Goal: Transaction & Acquisition: Purchase product/service

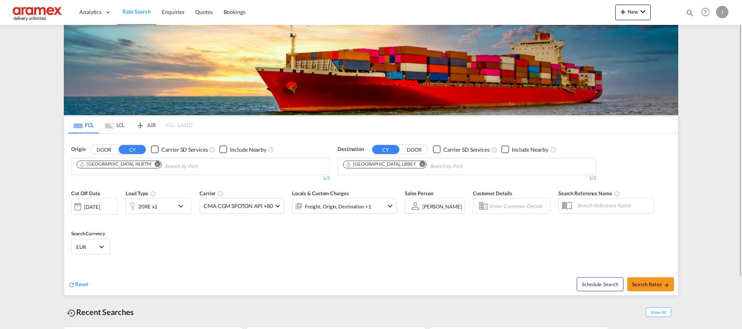
click at [163, 202] on div "20RE x1" at bounding box center [150, 206] width 48 height 16
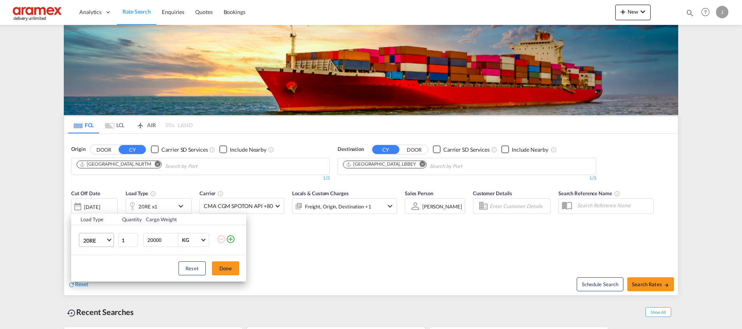
click at [97, 240] on span "20RE" at bounding box center [94, 241] width 23 height 8
click at [97, 256] on md-option "40RE" at bounding box center [103, 259] width 53 height 19
click at [226, 275] on button "Done" at bounding box center [225, 268] width 27 height 14
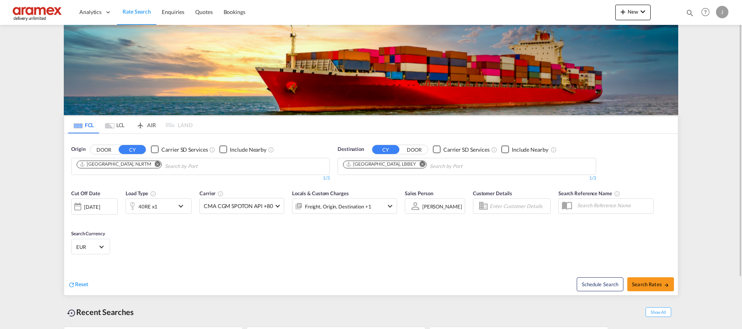
click at [420, 166] on md-icon "Remove" at bounding box center [423, 164] width 6 height 6
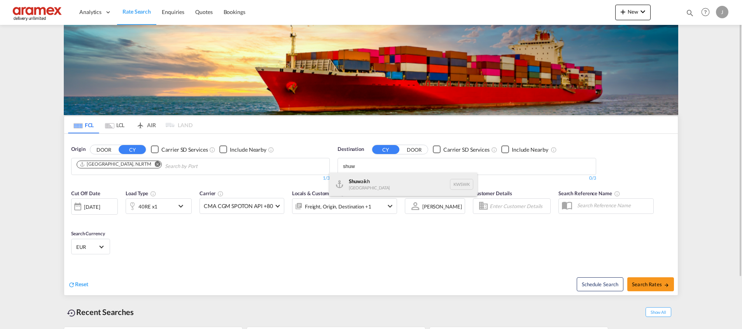
type input "shuw"
click at [380, 181] on div "Shuw aikh [GEOGRAPHIC_DATA] KWSWK" at bounding box center [403, 184] width 148 height 23
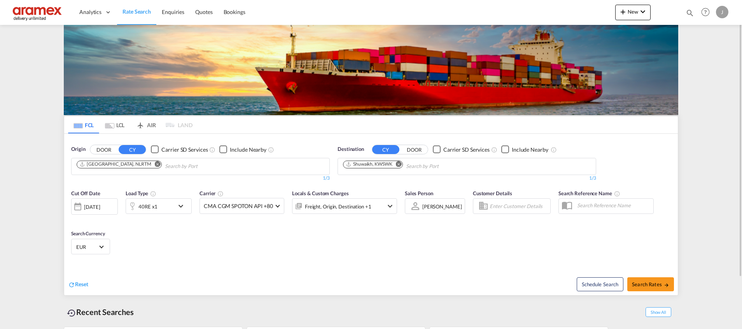
click at [646, 284] on span "Search Rates" at bounding box center [650, 284] width 37 height 6
type input "NLRTM to KWSWK / [DATE]"
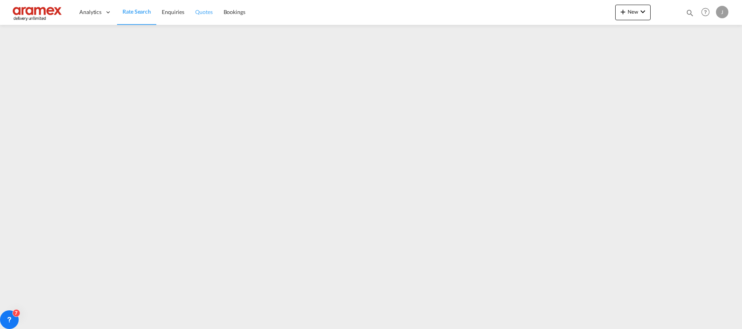
click at [207, 8] on span "Quotes" at bounding box center [203, 12] width 17 height 8
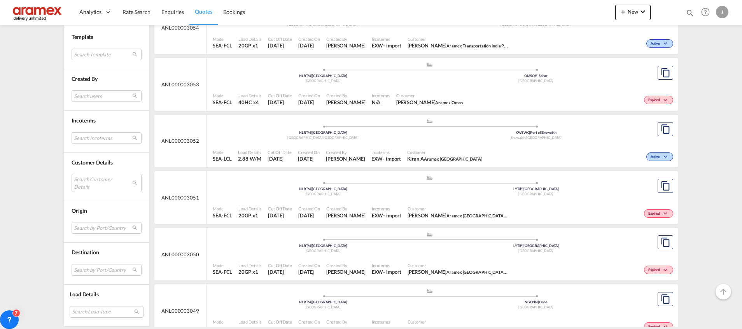
scroll to position [2246, 0]
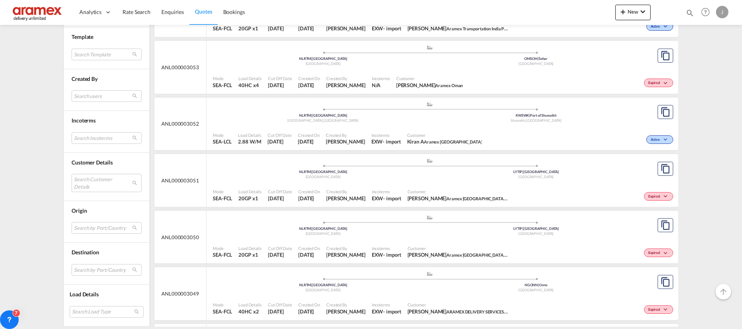
click at [567, 119] on div "Shuwaikh , [GEOGRAPHIC_DATA]" at bounding box center [536, 120] width 213 height 5
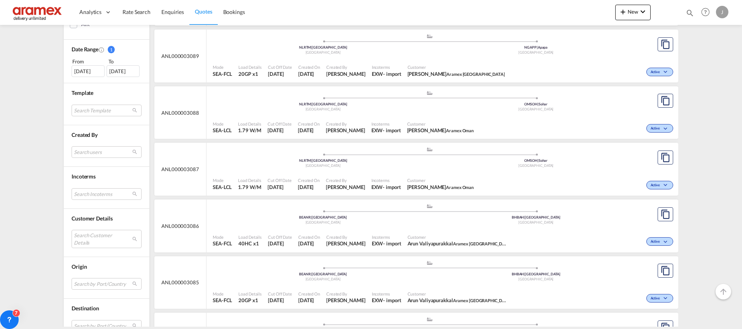
scroll to position [233, 0]
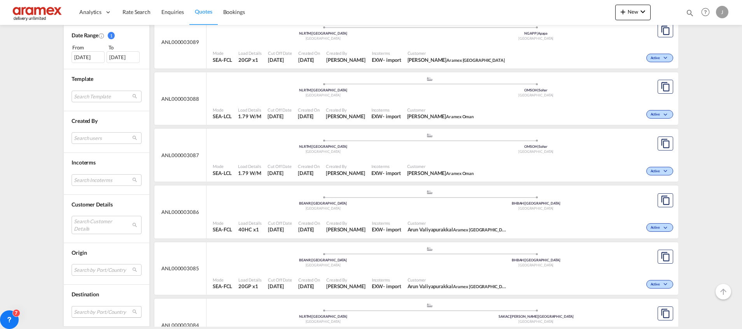
click at [81, 313] on md-select "Search by Port/Country JPNIC nichinan [GEOGRAPHIC_DATA] AEAMF mussafah [GEOGRAP…" at bounding box center [107, 312] width 70 height 12
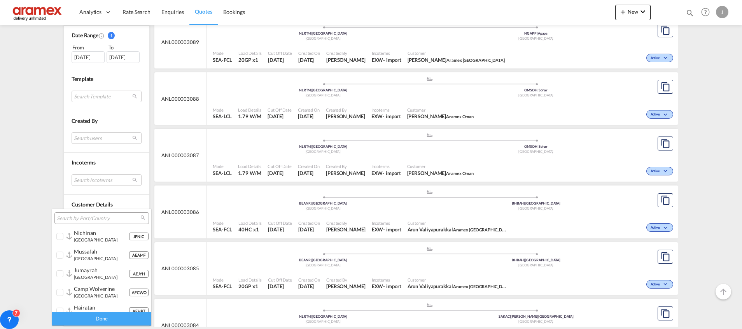
click at [81, 211] on md-select-header at bounding box center [101, 218] width 99 height 19
click at [78, 218] on input "search" at bounding box center [99, 218] width 84 height 7
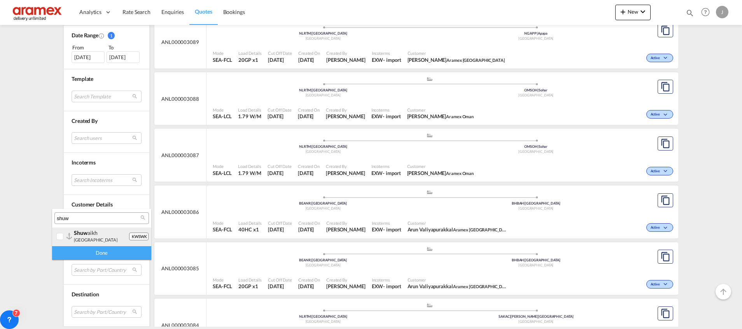
type input "shuw"
click at [90, 236] on div "shuw aikh kuwait" at bounding box center [101, 235] width 55 height 13
click at [117, 250] on div "Done" at bounding box center [101, 253] width 99 height 14
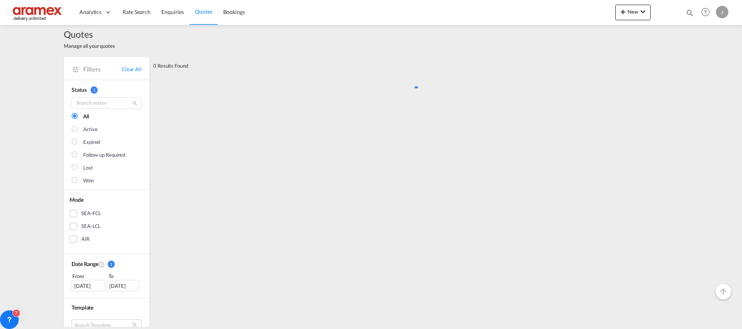
scroll to position [0, 0]
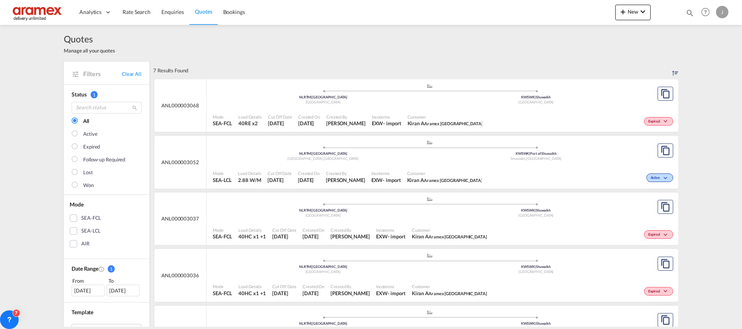
click at [565, 113] on div "Expired" at bounding box center [580, 120] width 190 height 19
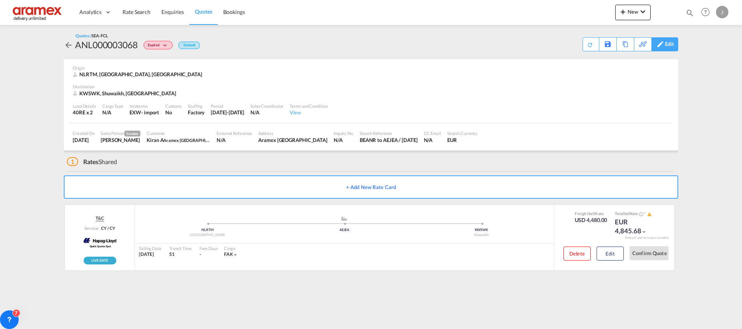
click at [669, 46] on div "Edit" at bounding box center [669, 44] width 9 height 13
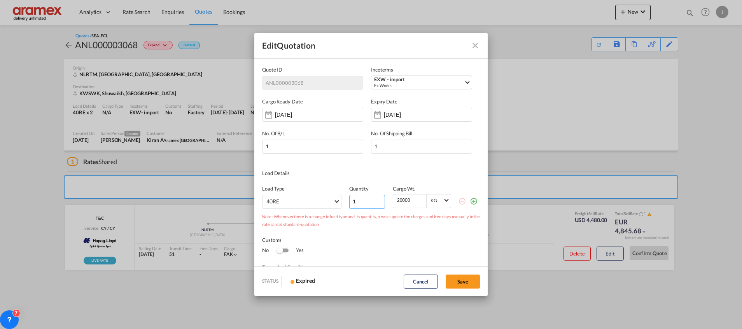
type input "1"
click at [373, 202] on input "1" at bounding box center [367, 202] width 36 height 14
click at [462, 280] on button "Save" at bounding box center [463, 282] width 34 height 14
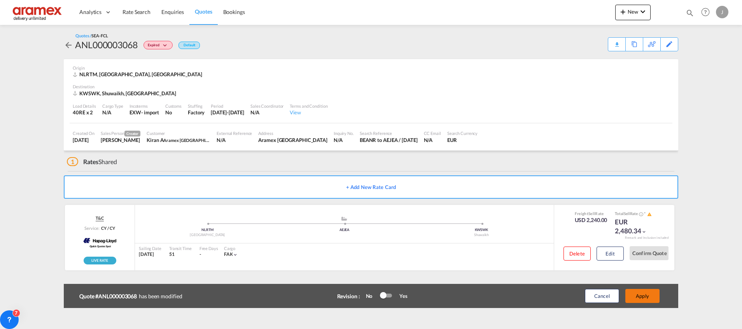
click at [639, 292] on button "Apply" at bounding box center [642, 296] width 34 height 14
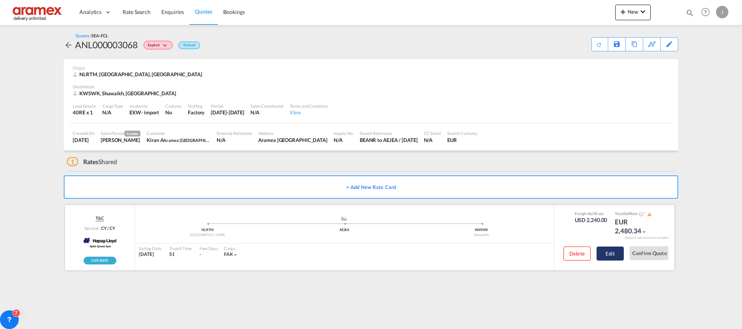
click at [613, 253] on button "Edit" at bounding box center [610, 254] width 27 height 14
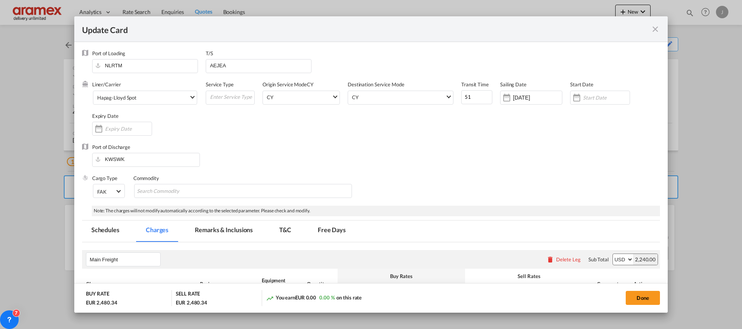
select select "per shipment"
select select "per equipment"
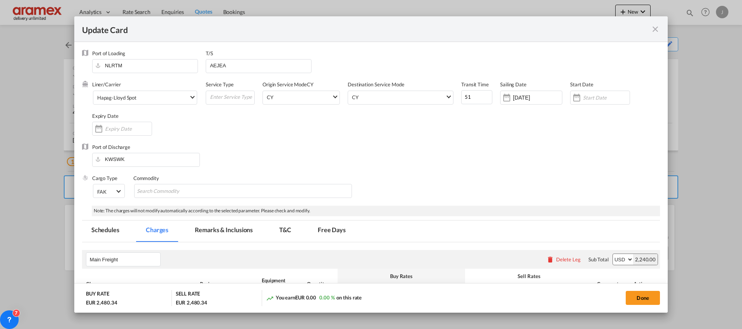
select select "per equipment"
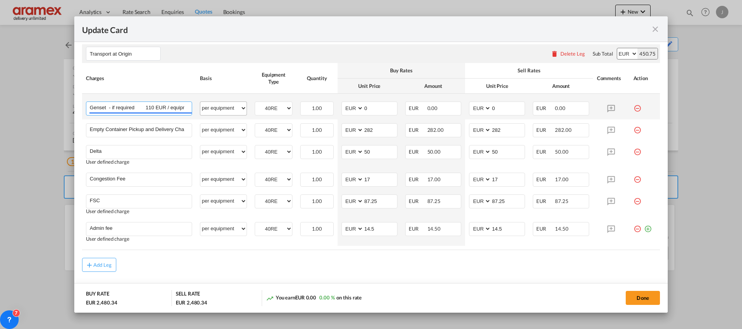
scroll to position [0, 8]
drag, startPoint x: 109, startPoint y: 107, endPoint x: 224, endPoint y: 113, distance: 115.3
click at [224, 113] on tr "Genset - if required 110 EUR / equipment Please Enter User Defined Charges Cann…" at bounding box center [371, 107] width 578 height 26
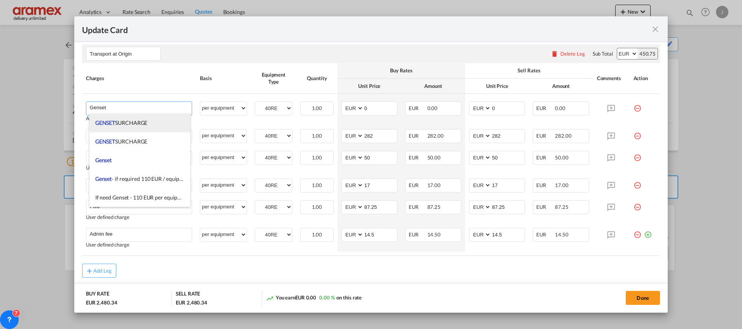
click at [126, 123] on span "GENSET SURCHARGE" at bounding box center [121, 122] width 53 height 7
type input "GENSET SURCHARGE"
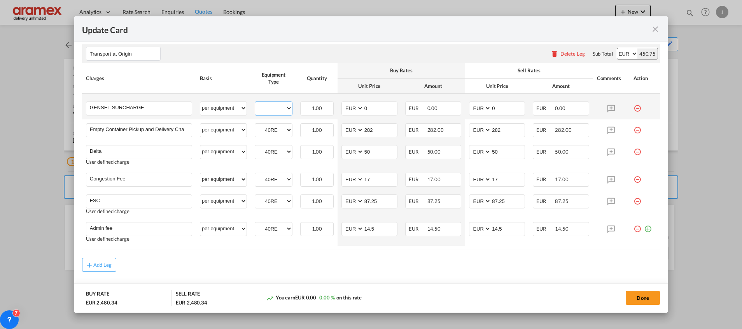
click at [273, 109] on select "40RE" at bounding box center [273, 108] width 37 height 11
select select "40RE"
click at [255, 103] on select "40RE" at bounding box center [273, 108] width 37 height 11
click at [350, 107] on md-input-container "AED AFN ALL AMD ANG AOA ARS AUD AWG AZN BAM BBD BDT BGN BHD BIF BMD BND BOB BRL…" at bounding box center [369, 109] width 56 height 14
click at [368, 108] on input "110" at bounding box center [380, 108] width 33 height 12
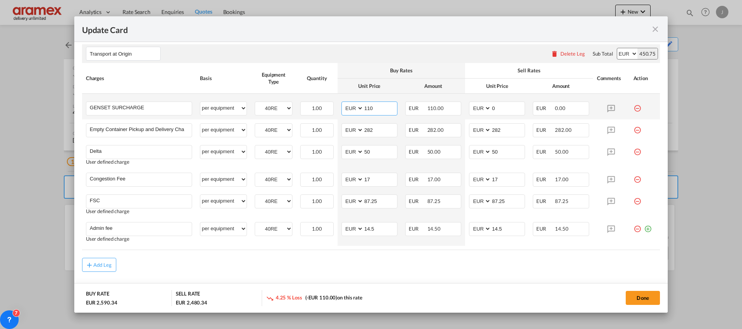
click at [368, 108] on input "110" at bounding box center [380, 108] width 33 height 12
type input "110"
click at [493, 104] on input "0" at bounding box center [507, 108] width 33 height 12
paste input "11"
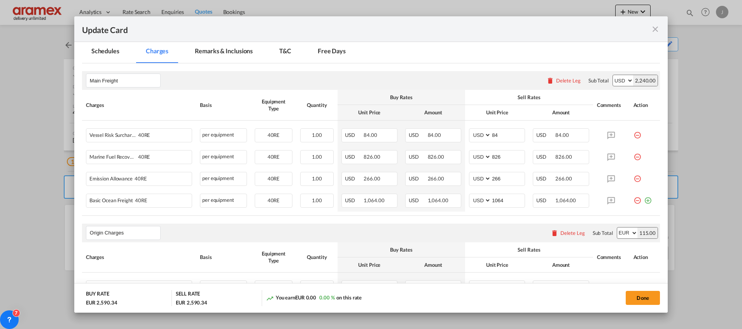
scroll to position [175, 0]
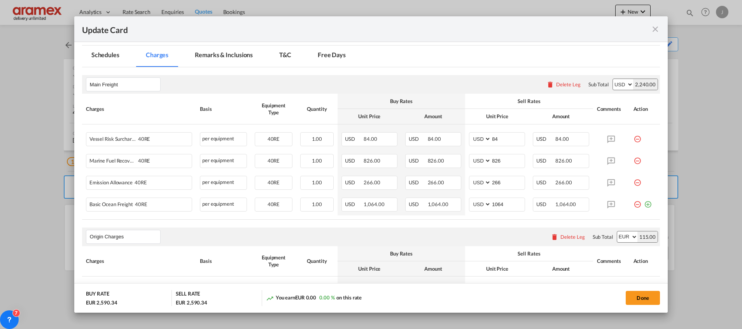
type input "110"
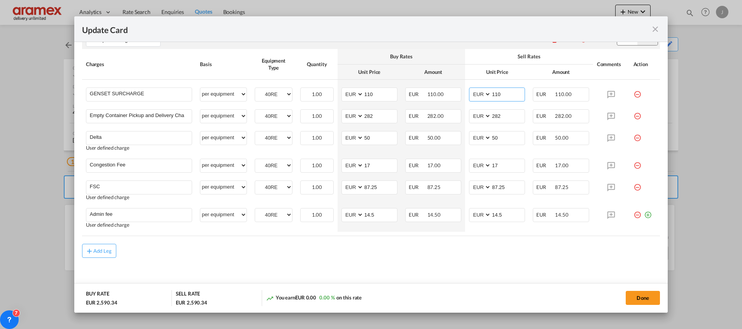
scroll to position [485, 0]
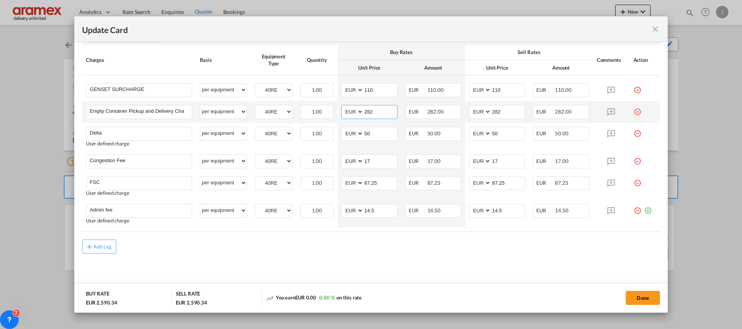
drag, startPoint x: 373, startPoint y: 114, endPoint x: 346, endPoint y: 117, distance: 27.8
click at [346, 117] on md-input-container "AED AFN ALL AMD ANG AOA ARS AUD AWG AZN BAM BBD BDT BGN BHD BIF BMD BND [PERSON…" at bounding box center [369, 112] width 56 height 14
click at [381, 114] on input "344.40" at bounding box center [380, 111] width 33 height 12
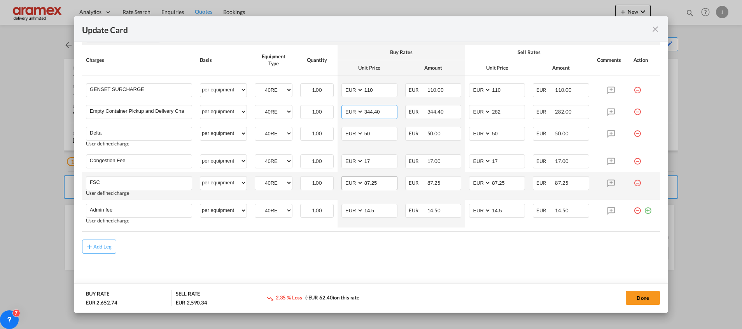
type input "344.40"
drag, startPoint x: 344, startPoint y: 181, endPoint x: 337, endPoint y: 181, distance: 7.4
click at [338, 181] on td "AED AFN ALL AMD ANG AOA ARS AUD AWG AZN BAM BBD BDT BGN BHD BIF BMD BND [PERSON…" at bounding box center [370, 186] width 64 height 28
paste input "€ 80.07"
type input "€ 80.07"
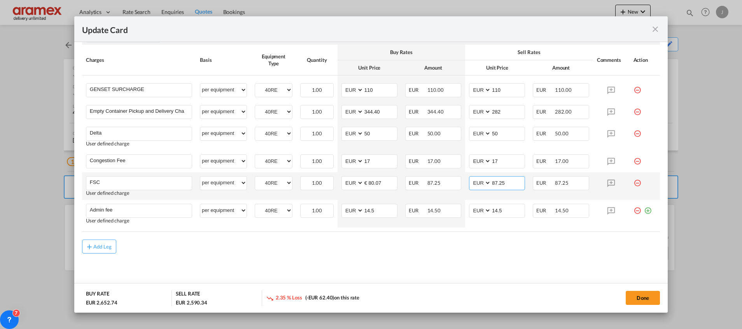
drag, startPoint x: 465, startPoint y: 184, endPoint x: 457, endPoint y: 184, distance: 7.8
click at [457, 184] on tr "FSC Please Enter User Defined Charges Cannot Be Published User defined charge p…" at bounding box center [371, 186] width 578 height 28
paste input "€ 80.07"
type input "€ 80.07"
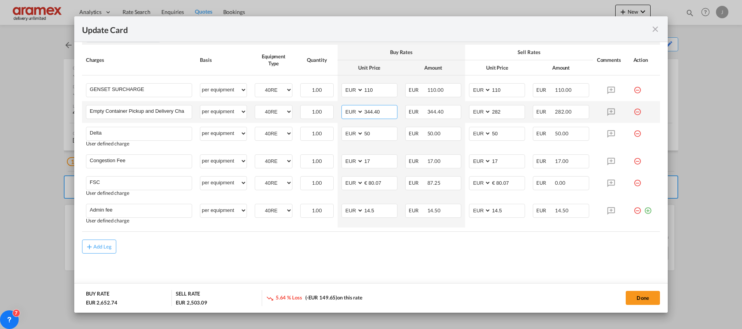
click at [365, 112] on input "344.40" at bounding box center [380, 111] width 33 height 12
click at [501, 111] on input "282" at bounding box center [507, 111] width 33 height 12
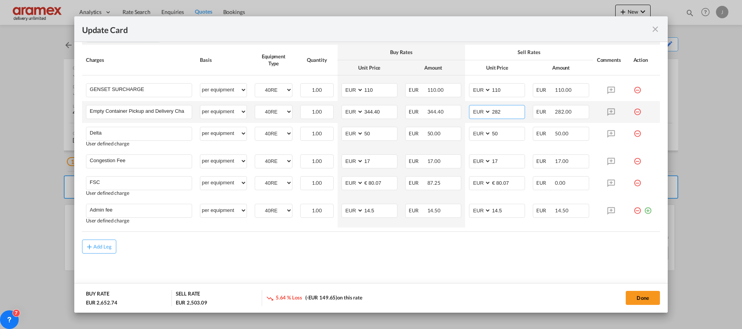
click at [501, 111] on input "282" at bounding box center [507, 111] width 33 height 12
paste input "344.40"
type input "344.40"
drag, startPoint x: 376, startPoint y: 132, endPoint x: 322, endPoint y: 140, distance: 55.0
click at [322, 140] on tr "Delta Please Enter User Defined Charges Cannot Be Published User defined charge…" at bounding box center [371, 137] width 578 height 28
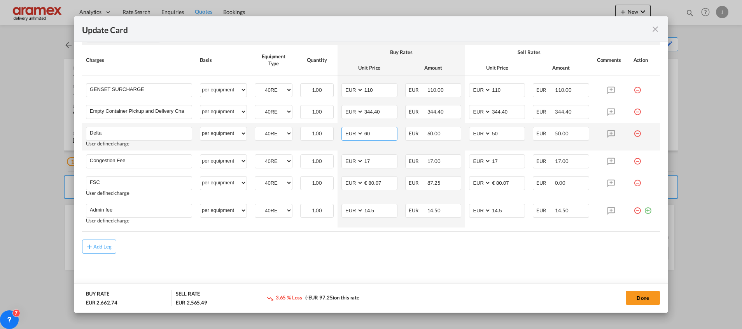
click at [375, 132] on input "60" at bounding box center [380, 133] width 33 height 12
drag, startPoint x: 375, startPoint y: 132, endPoint x: 350, endPoint y: 134, distance: 25.4
click at [350, 134] on md-input-container "AED AFN ALL AMD ANG AOA ARS AUD AWG AZN BAM BBD BDT BGN BHD BIF BMD BND BOB BRL…" at bounding box center [369, 134] width 56 height 14
type input "60"
drag, startPoint x: 505, startPoint y: 130, endPoint x: 467, endPoint y: 131, distance: 37.8
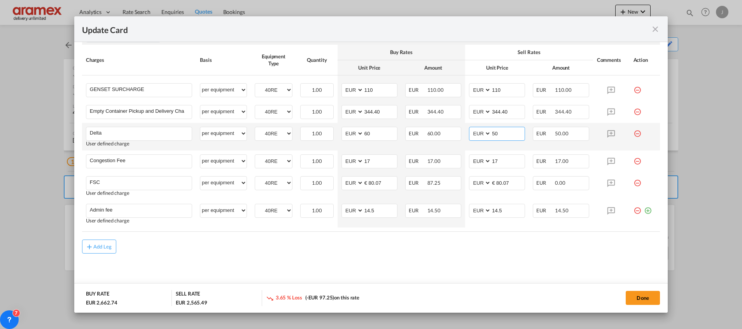
click at [469, 131] on md-input-container "AED AFN ALL AMD ANG AOA ARS AUD AWG AZN BAM BBD BDT BGN BHD BIF BMD BND BOB BRL…" at bounding box center [497, 134] width 56 height 14
paste input "6"
type input "60"
click at [392, 252] on div "Add Leg" at bounding box center [371, 247] width 578 height 14
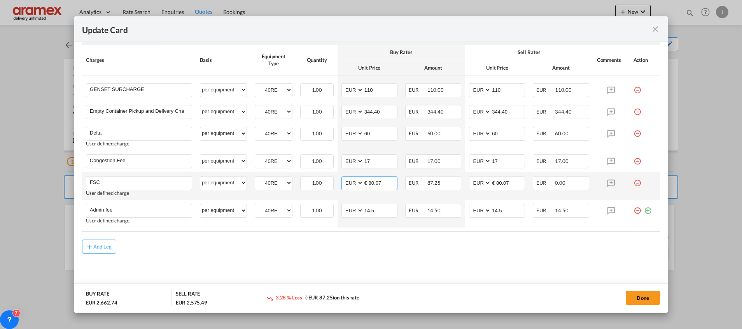
click at [369, 181] on input "€ 80.07" at bounding box center [380, 183] width 33 height 12
click at [368, 180] on input "80.07" at bounding box center [380, 183] width 33 height 12
type input "80.07"
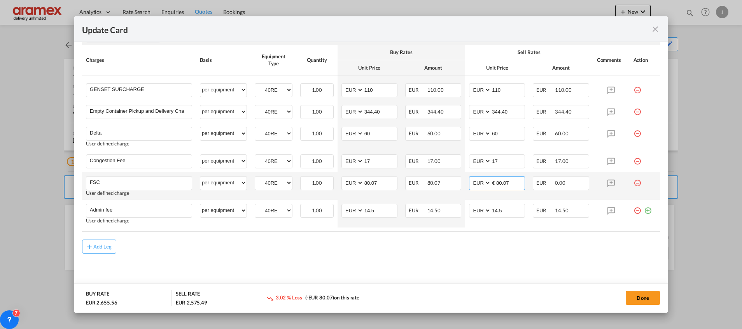
click at [506, 182] on input "€ 80.07" at bounding box center [507, 183] width 33 height 12
paste input "Update CardPort of ..."
type input "80.07"
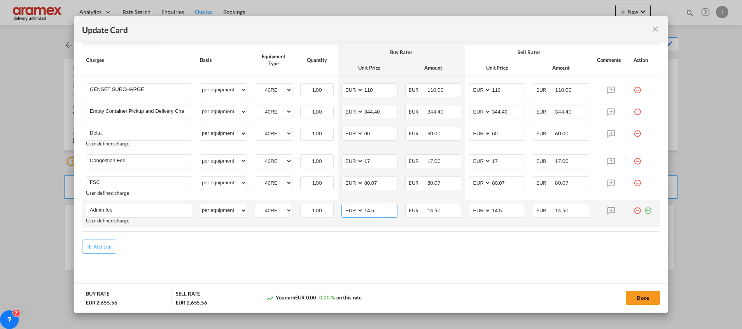
drag, startPoint x: 374, startPoint y: 208, endPoint x: 347, endPoint y: 208, distance: 27.6
click at [347, 208] on md-input-container "AED AFN ALL AMD ANG AOA ARS AUD AWG AZN BAM BBD BDT BGN BHD BIF BMD BND [PERSON…" at bounding box center [369, 211] width 56 height 14
type input "10"
click at [387, 243] on div "Add Leg" at bounding box center [371, 247] width 578 height 14
click at [367, 211] on input "10" at bounding box center [380, 210] width 33 height 12
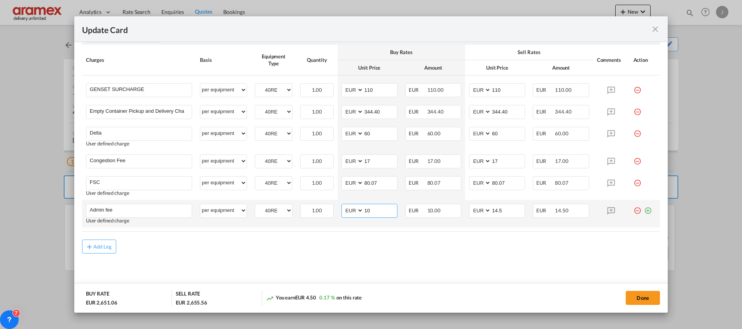
click at [367, 211] on input "10" at bounding box center [380, 210] width 33 height 12
drag, startPoint x: 506, startPoint y: 208, endPoint x: 487, endPoint y: 209, distance: 19.8
click at [491, 209] on input "14.5" at bounding box center [507, 210] width 33 height 12
paste input "0"
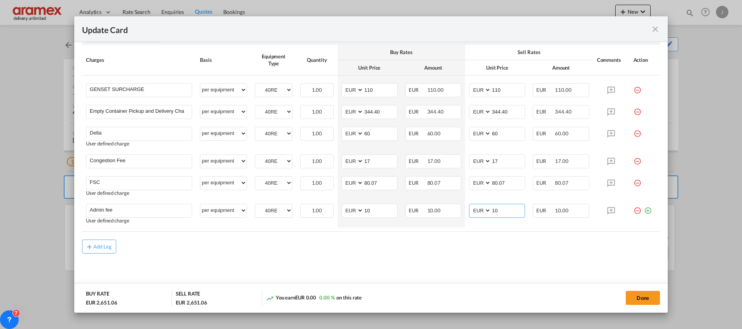
type input "10"
drag, startPoint x: 496, startPoint y: 248, endPoint x: 510, endPoint y: 250, distance: 14.3
click at [498, 248] on div "Add Leg" at bounding box center [371, 247] width 578 height 14
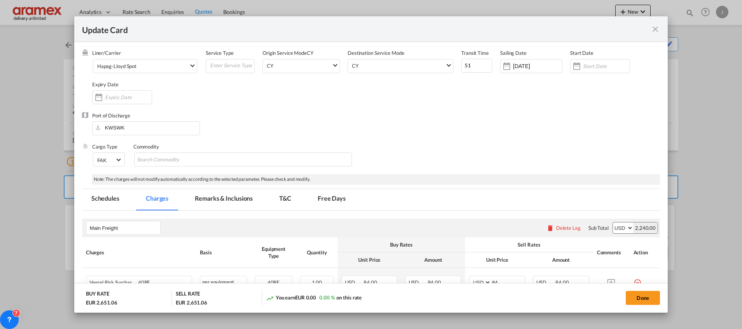
scroll to position [0, 0]
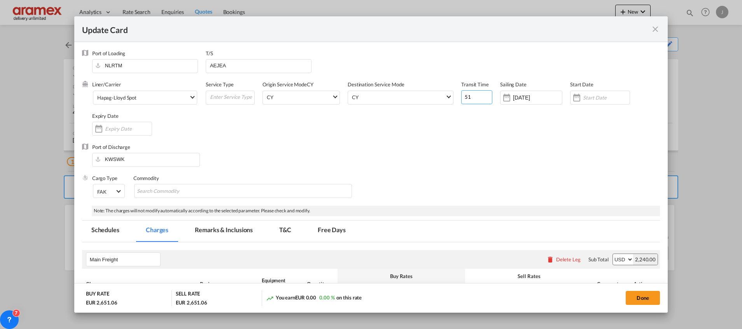
click at [470, 95] on input "51" at bounding box center [476, 97] width 31 height 14
click at [524, 95] on input "[DATE]" at bounding box center [537, 98] width 49 height 6
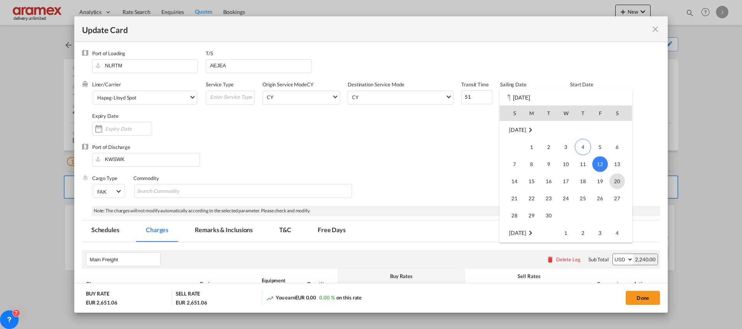
click at [615, 181] on span "20" at bounding box center [617, 181] width 16 height 16
type input "[DATE]"
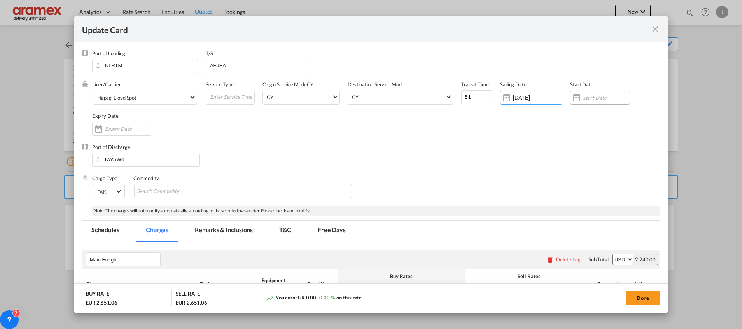
click at [583, 97] on input "Update CardPort of ..." at bounding box center [606, 98] width 47 height 6
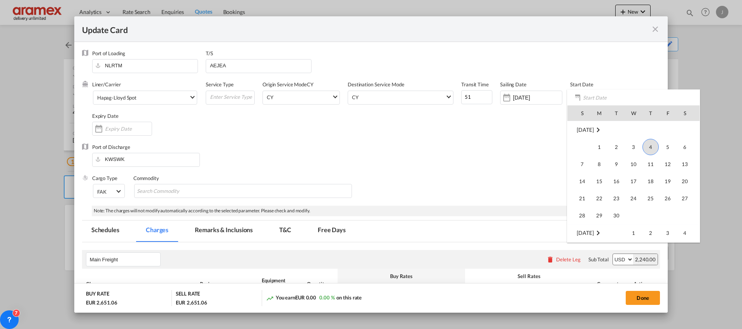
click at [651, 147] on span "4" at bounding box center [650, 147] width 16 height 16
type input "[DATE]"
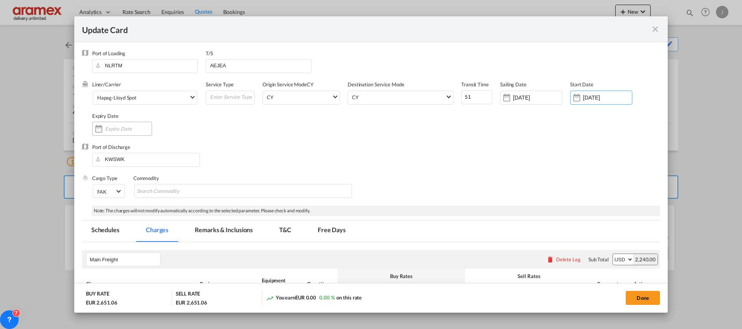
click at [122, 131] on input "Update CardPort of ..." at bounding box center [128, 129] width 47 height 6
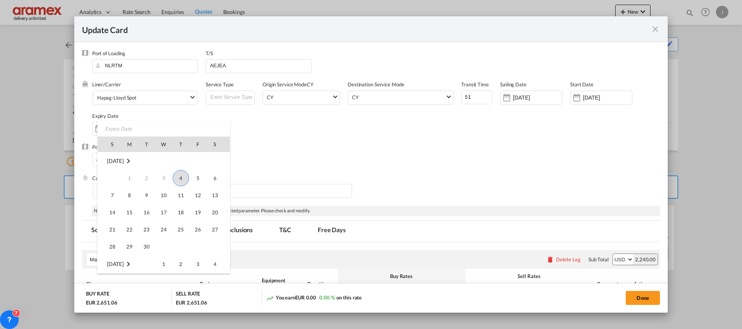
click at [184, 177] on span "4" at bounding box center [181, 178] width 16 height 16
type input "[DATE]"
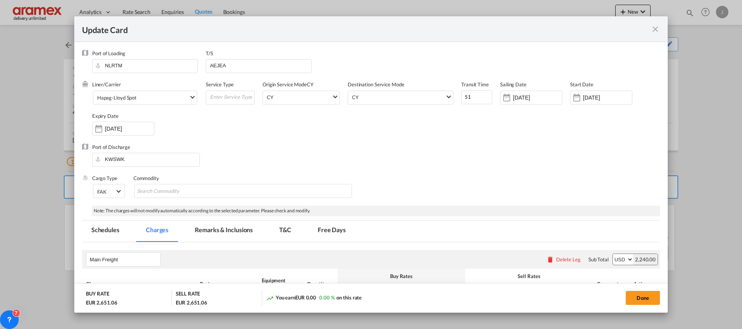
click at [371, 177] on div "Cargo Type FAK FAK GCR GDSM General Cargo Hazardous Cargo Ambient Foodstuff Chi…" at bounding box center [376, 190] width 568 height 31
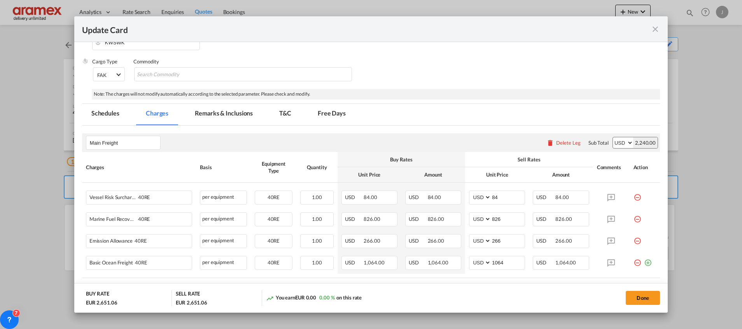
scroll to position [175, 0]
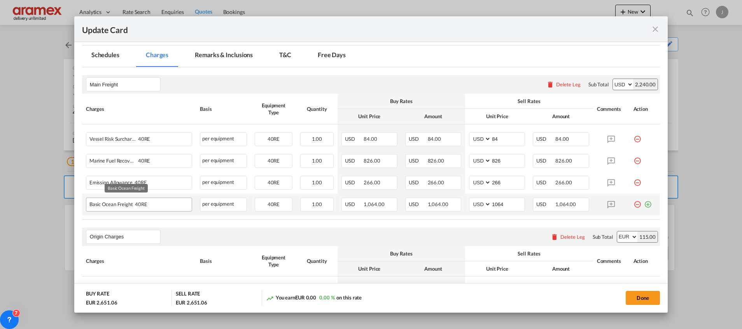
click at [152, 203] on div "Basic Ocean Freight 40RE" at bounding box center [126, 202] width 74 height 9
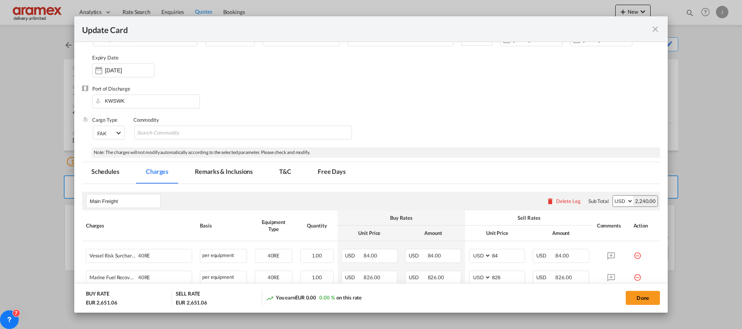
scroll to position [0, 0]
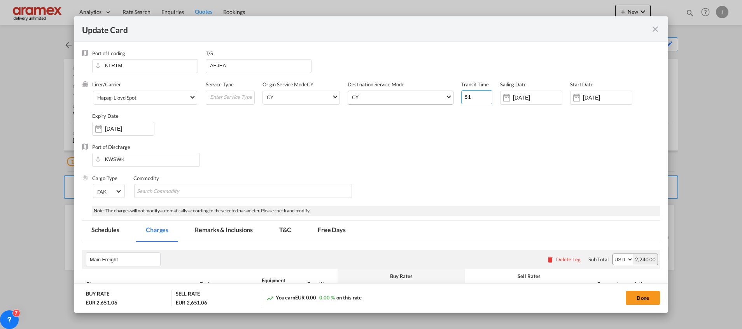
drag, startPoint x: 453, startPoint y: 92, endPoint x: 445, endPoint y: 93, distance: 8.2
click at [445, 93] on div "Liner/Carrier Hapag-[PERSON_NAME] Spot 2HM LOGISTICS D.O.O AAXL GLOBAL SHIPPING…" at bounding box center [376, 112] width 568 height 62
type input "50"
click at [449, 160] on div "Port of Discharge KWSWK" at bounding box center [371, 159] width 578 height 31
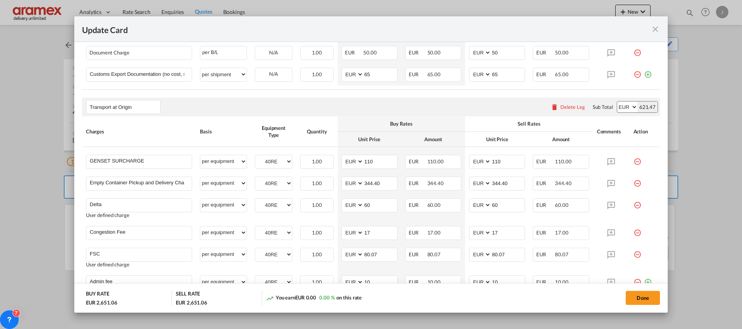
scroll to position [467, 0]
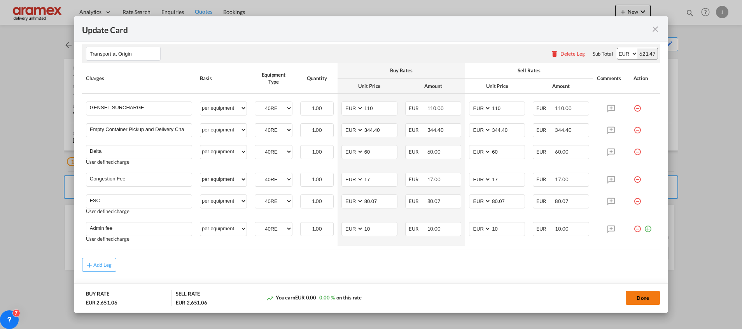
click at [631, 294] on button "Done" at bounding box center [643, 298] width 34 height 14
type input "344.4"
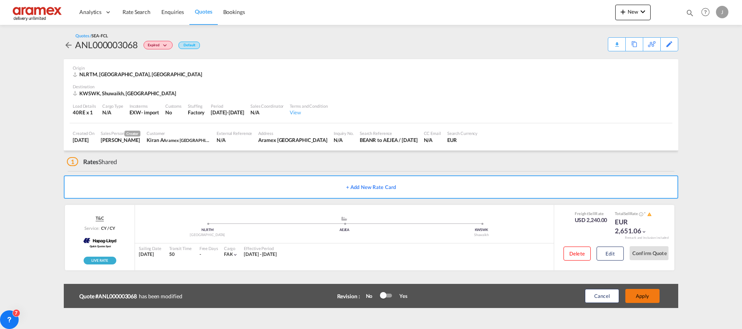
click at [638, 298] on button "Apply" at bounding box center [642, 296] width 34 height 14
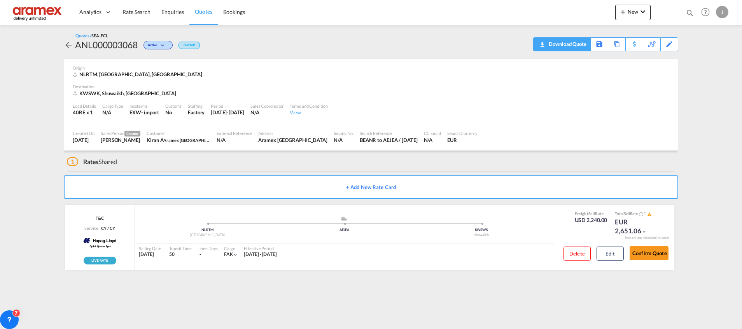
click at [584, 46] on div "Download Quote" at bounding box center [567, 44] width 40 height 12
click at [212, 12] on link "Quotes" at bounding box center [203, 12] width 28 height 25
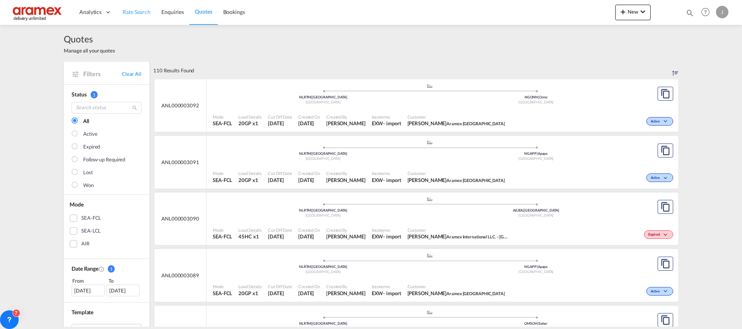
click at [132, 12] on span "Rate Search" at bounding box center [137, 12] width 28 height 7
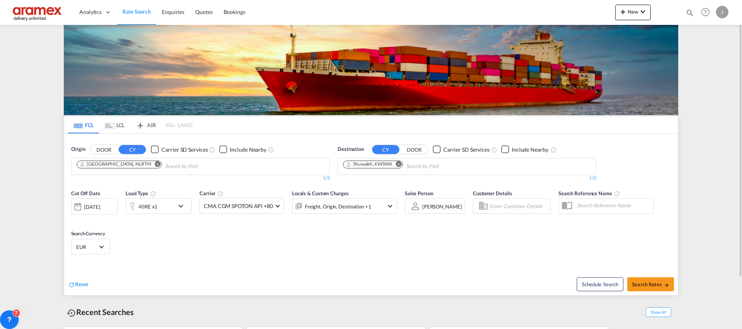
click at [401, 165] on md-icon "Remove" at bounding box center [399, 164] width 6 height 6
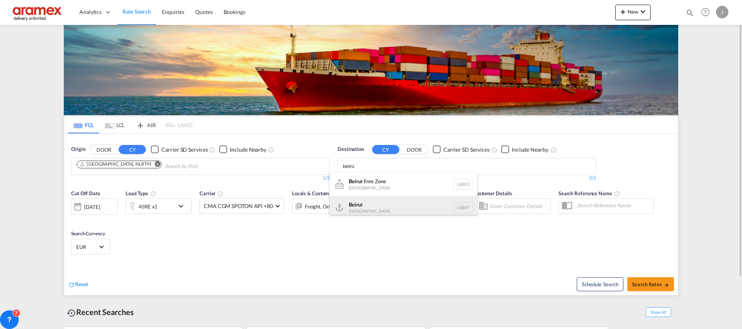
type input "beiru"
click at [369, 209] on div "Beiru t [GEOGRAPHIC_DATA] LBBEY" at bounding box center [403, 207] width 148 height 23
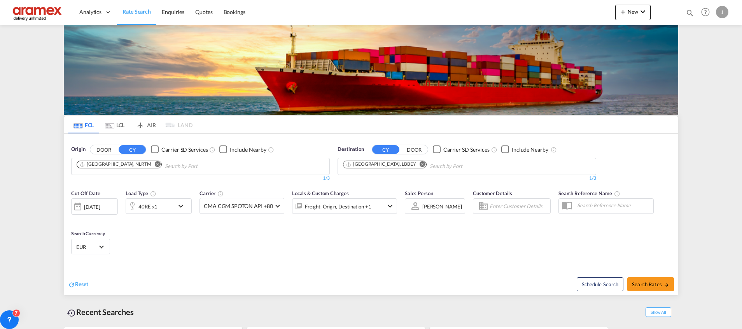
click at [165, 208] on div "40RE x1" at bounding box center [150, 206] width 48 height 16
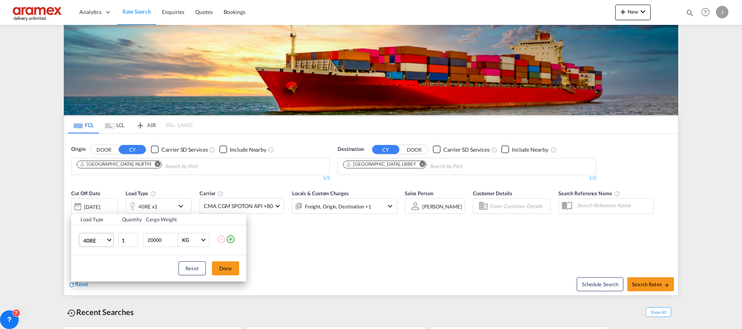
click at [91, 242] on span "40RE" at bounding box center [94, 241] width 23 height 8
click at [94, 220] on div "20RE" at bounding box center [89, 222] width 13 height 8
click at [233, 271] on button "Done" at bounding box center [225, 268] width 27 height 14
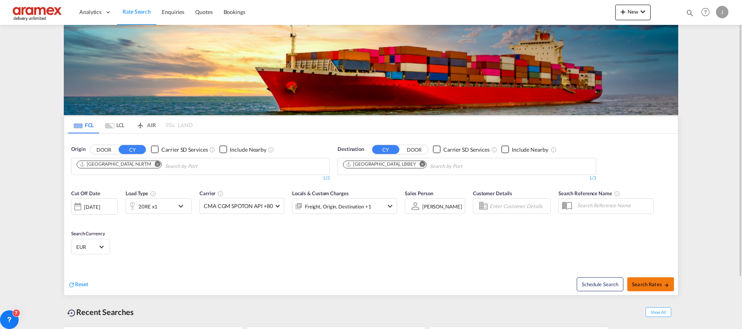
click at [644, 283] on span "Search Rates" at bounding box center [650, 284] width 37 height 6
type input "NLRTM to LBBEY / [DATE]"
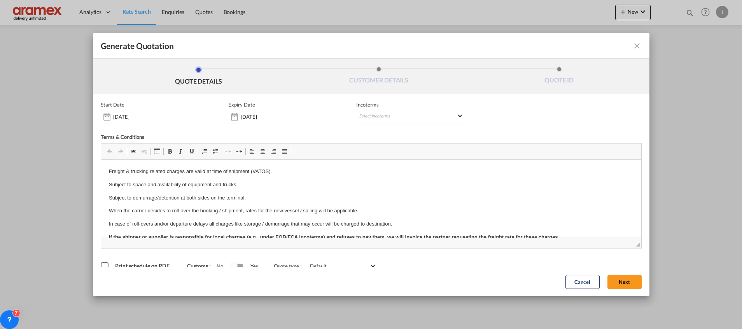
click at [372, 120] on md-select "Select Incoterms FOB - import Free on Board CFR - export Cost and Freight CFR -…" at bounding box center [410, 117] width 108 height 14
click at [368, 134] on input "search" at bounding box center [393, 133] width 72 height 7
type input "exw"
click at [389, 149] on div "EXW - import" at bounding box center [396, 147] width 74 height 6
click at [621, 280] on button "Next" at bounding box center [624, 282] width 34 height 14
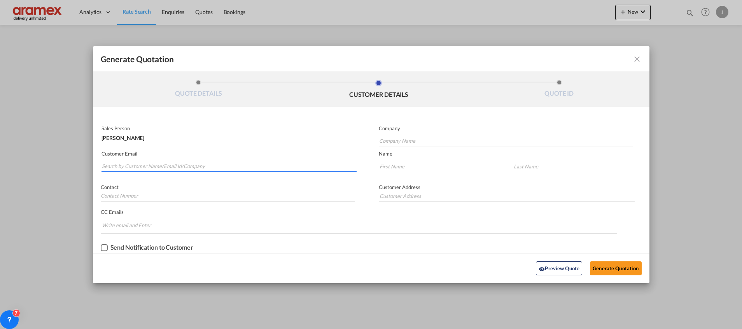
click at [178, 162] on input "Search by Customer Name/Email Id/Company" at bounding box center [229, 167] width 255 height 12
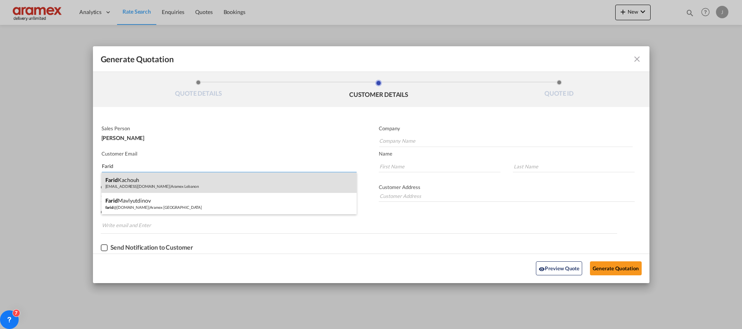
type input "Farid"
click at [173, 178] on div "[PERSON_NAME] [EMAIL_ADDRESS][DOMAIN_NAME] | Aramex [GEOGRAPHIC_DATA]" at bounding box center [229, 182] width 255 height 21
type input "Aramex Lebanon"
type input "[EMAIL_ADDRESS][DOMAIN_NAME]"
type input "Farid"
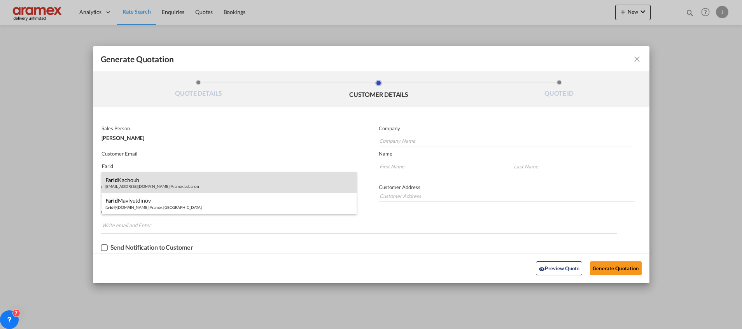
type input "Kachouh"
type input "[GEOGRAPHIC_DATA]"
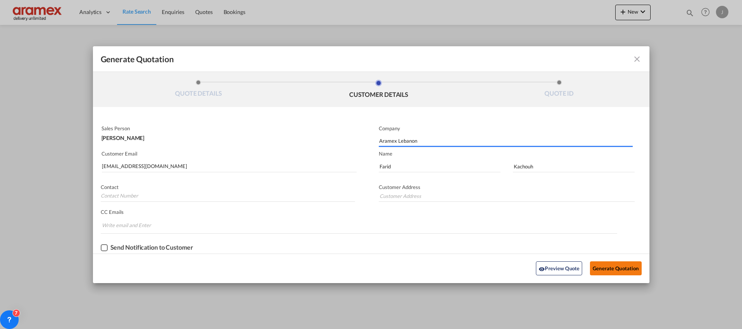
click at [607, 264] on button "Generate Quotation" at bounding box center [615, 268] width 51 height 14
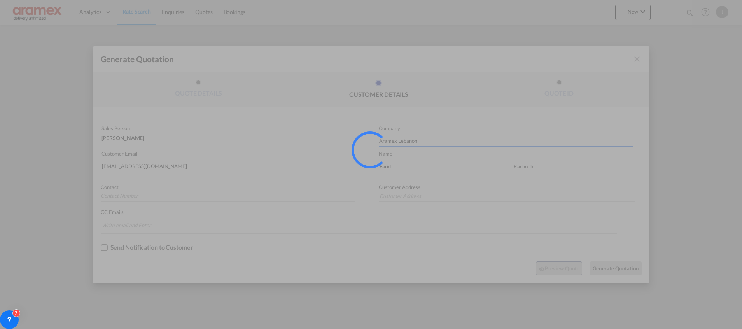
type input "[GEOGRAPHIC_DATA]"
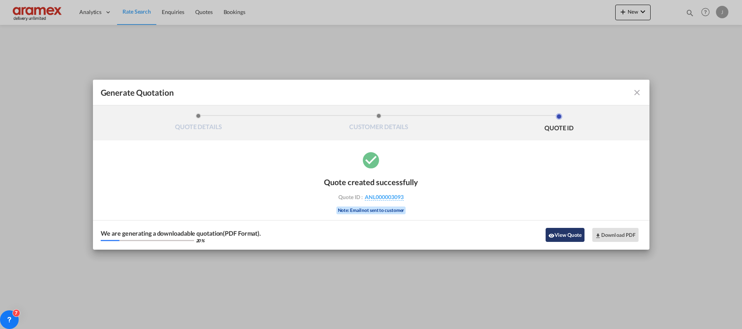
click at [563, 233] on button "View Quote" at bounding box center [565, 235] width 39 height 14
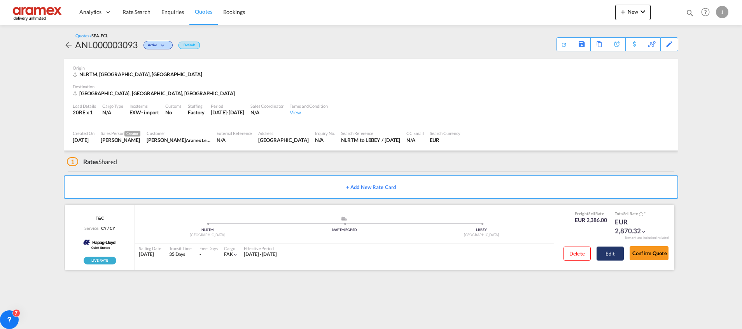
click at [609, 251] on button "Edit" at bounding box center [610, 254] width 27 height 14
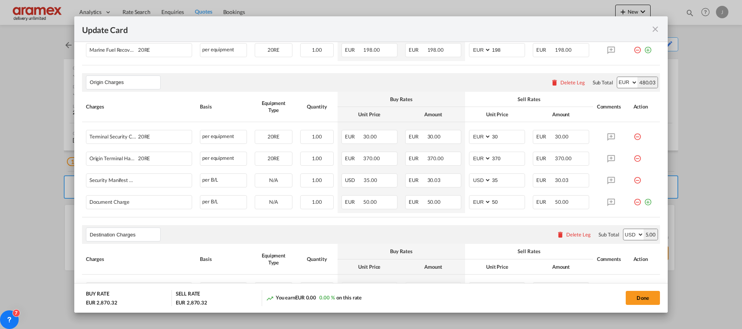
scroll to position [366, 0]
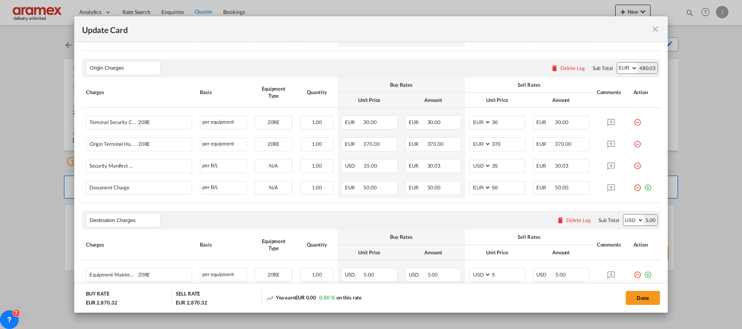
click at [654, 27] on md-icon "icon-close fg-AAA8AD m-0 pointer" at bounding box center [655, 29] width 9 height 9
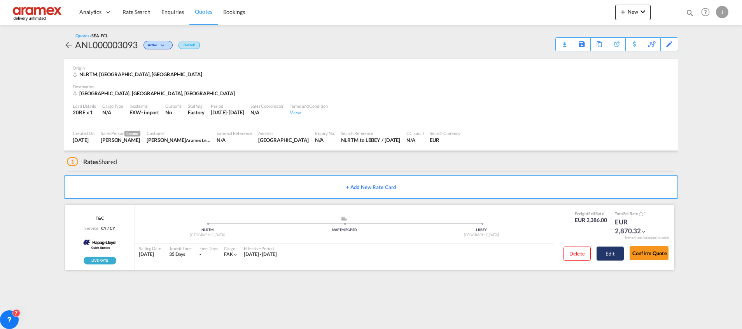
click at [614, 254] on button "Edit" at bounding box center [610, 254] width 27 height 14
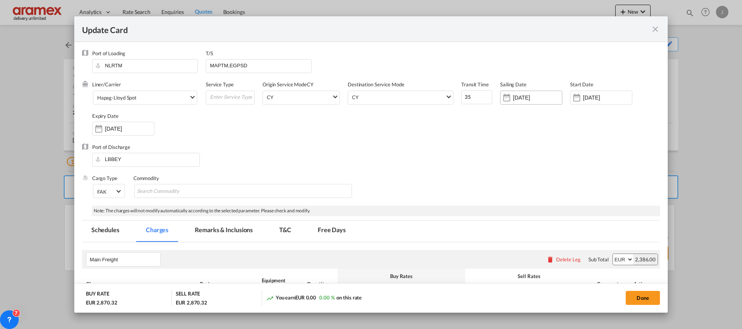
click at [522, 100] on input "[DATE]" at bounding box center [537, 98] width 49 height 6
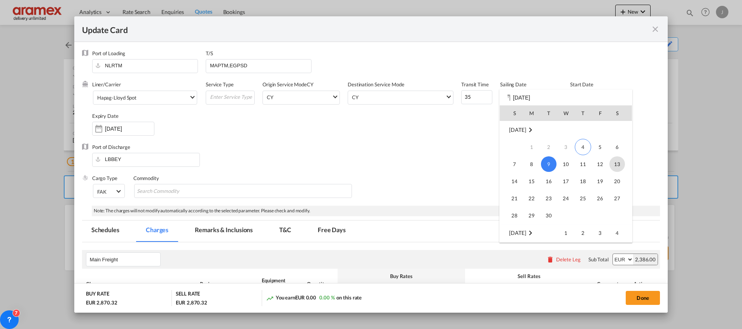
click at [617, 163] on span "13" at bounding box center [617, 164] width 16 height 16
type input "[DATE]"
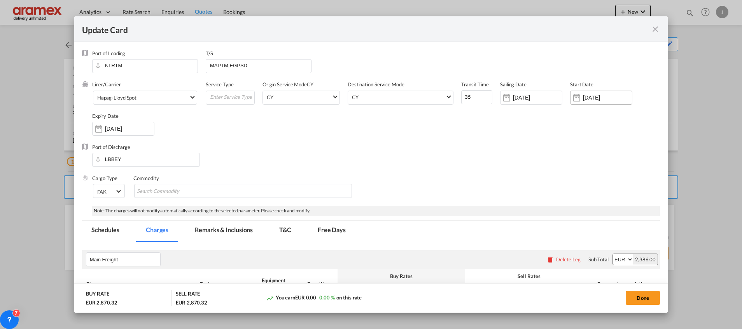
click at [590, 93] on div "[DATE]" at bounding box center [601, 98] width 62 height 14
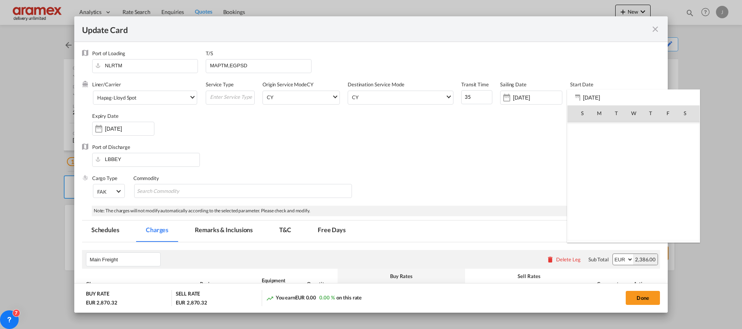
scroll to position [180149, 0]
click at [652, 141] on span "4" at bounding box center [650, 147] width 16 height 16
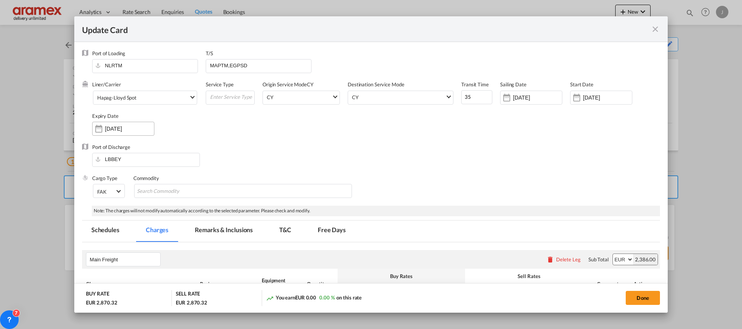
click at [103, 126] on div "Update Card Port ..." at bounding box center [99, 129] width 12 height 16
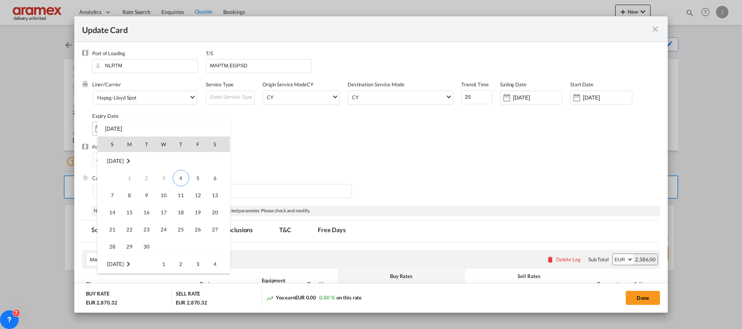
scroll to position [103, 0]
click at [212, 158] on span "4" at bounding box center [215, 161] width 16 height 16
type input "[DATE]"
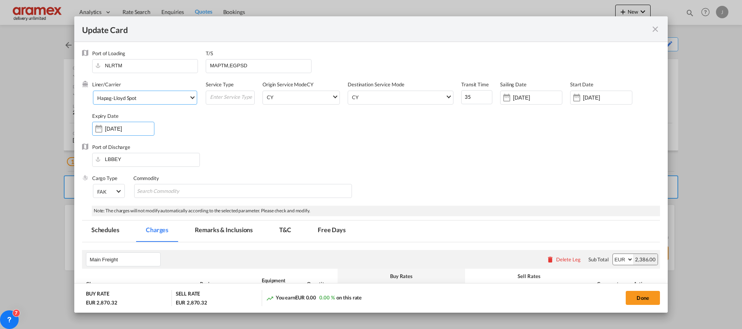
click at [162, 97] on span "Hapag-Lloyd Spot" at bounding box center [143, 98] width 92 height 7
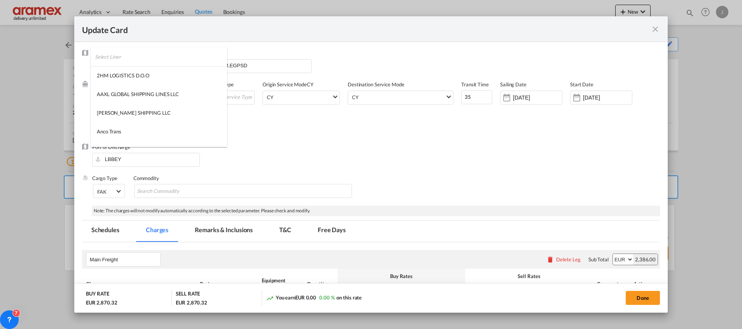
scroll to position [744, 0]
click at [159, 79] on md-option "Hapag-Lloyd Quick Quotes" at bounding box center [159, 78] width 137 height 19
click at [277, 146] on div "Port of Discharge LBBEY" at bounding box center [371, 159] width 578 height 31
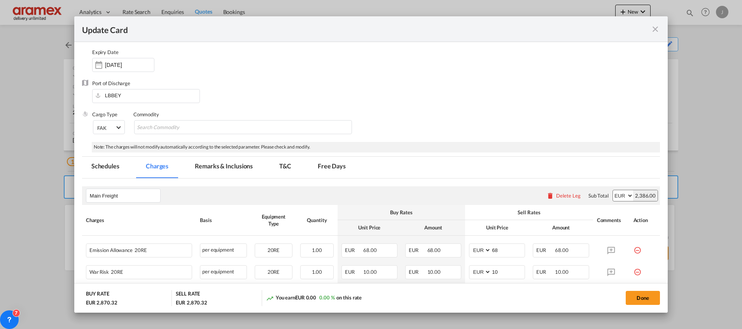
scroll to position [0, 0]
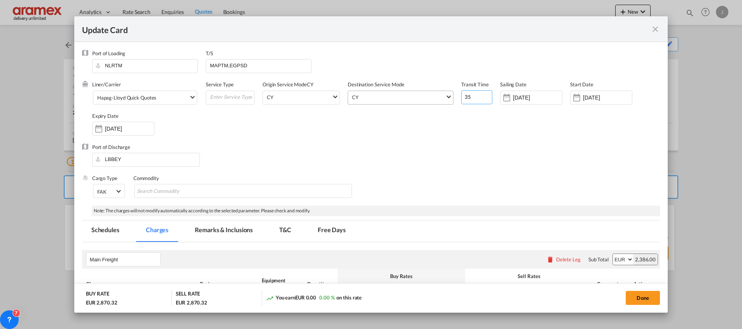
drag, startPoint x: 469, startPoint y: 97, endPoint x: 440, endPoint y: 98, distance: 28.8
click at [440, 98] on div "Liner/Carrier Hapag-[PERSON_NAME] Quick Quotes Service Type Origin Service Mode…" at bounding box center [376, 112] width 568 height 62
type input "31"
click at [485, 158] on div "Port of Discharge LBBEY" at bounding box center [371, 159] width 578 height 31
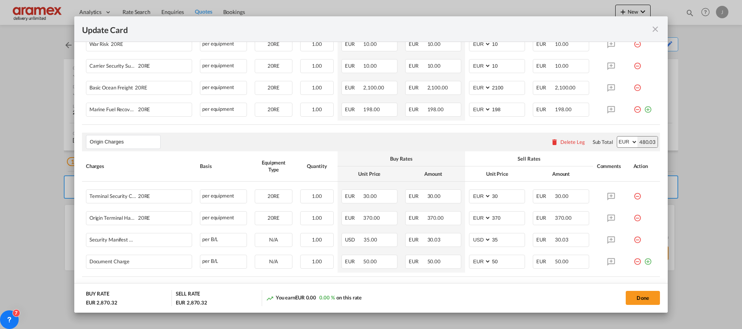
scroll to position [350, 0]
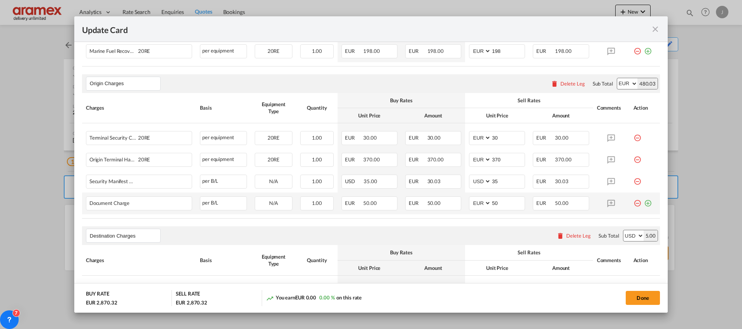
click at [644, 202] on md-icon "icon-plus-circle-outline green-400-fg" at bounding box center [648, 200] width 8 height 8
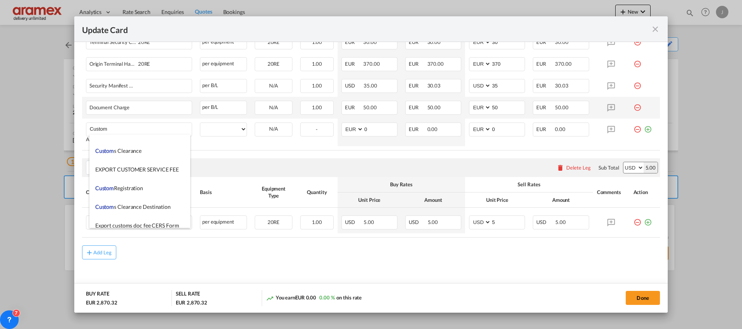
scroll to position [933, 0]
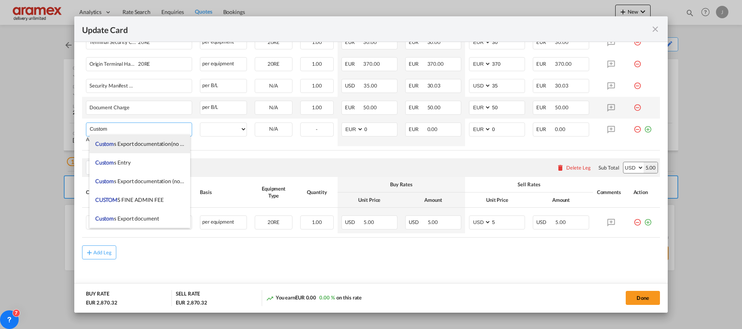
click at [139, 147] on span "Custom s Export documentation(no costs,suggested sell)" at bounding box center [161, 143] width 132 height 7
type input "Customs Export documentation(no costs,suggested sell)"
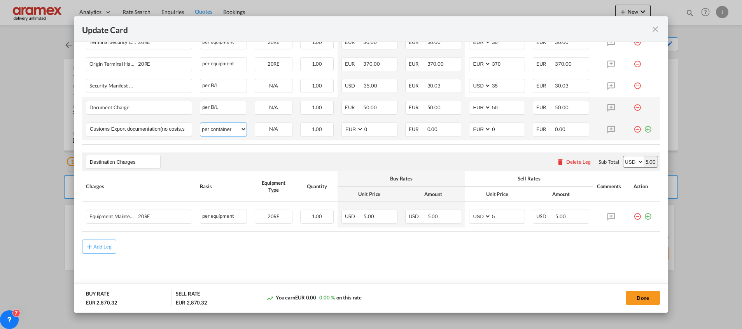
click at [230, 127] on select "per equipment per container per B/L per shipping bill per shipment per pallet p…" at bounding box center [223, 129] width 46 height 12
select select "per shipment"
click at [200, 123] on select "per equipment per container per B/L per shipping bill per shipment per pallet p…" at bounding box center [223, 129] width 46 height 12
drag, startPoint x: 368, startPoint y: 131, endPoint x: 343, endPoint y: 130, distance: 25.3
click at [343, 130] on md-input-container "AED AFN ALL AMD ANG AOA ARS AUD AWG AZN BAM BBD BDT BGN BHD BIF BMD BND BOB BRL…" at bounding box center [369, 130] width 56 height 14
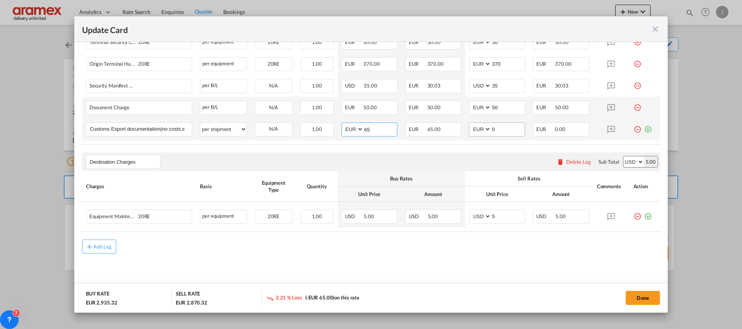
type input "65"
drag, startPoint x: 504, startPoint y: 127, endPoint x: 450, endPoint y: 126, distance: 54.5
click at [450, 126] on tr "Customs Export documentation(no costs,suggested sell) Please Enter User Defined…" at bounding box center [371, 130] width 578 height 22
type input "65"
click at [401, 159] on div "Destination Charges Please enter leg name Leg Name Already Exists Delete Leg Su…" at bounding box center [371, 161] width 578 height 19
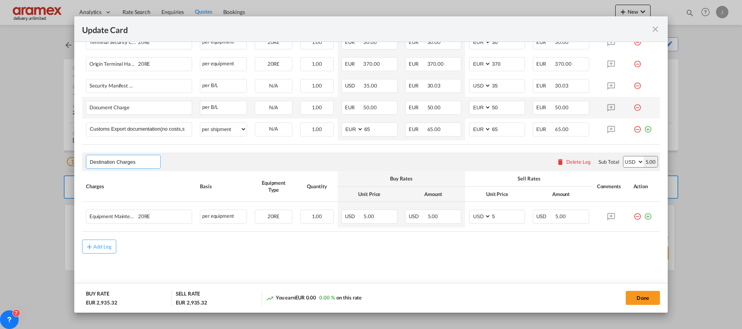
click at [128, 162] on input "Destination Charges" at bounding box center [125, 162] width 70 height 12
click at [566, 159] on div "Delete Leg" at bounding box center [578, 162] width 25 height 6
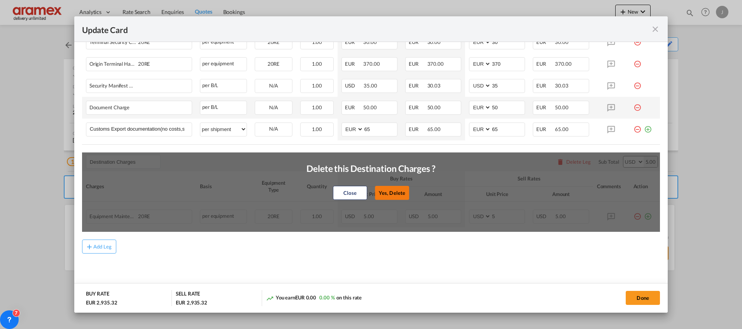
click at [393, 189] on button "Yes, Delete" at bounding box center [392, 193] width 34 height 14
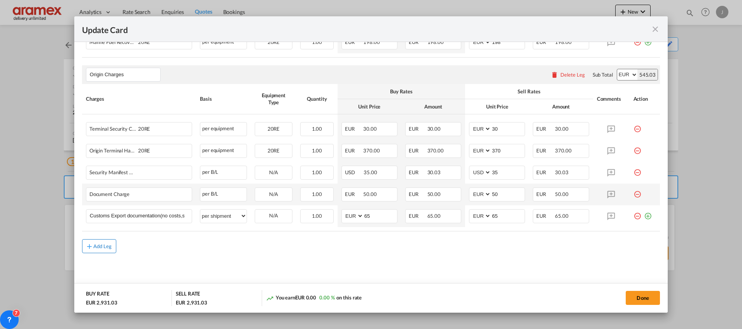
click at [104, 247] on div "Add Leg" at bounding box center [102, 246] width 19 height 5
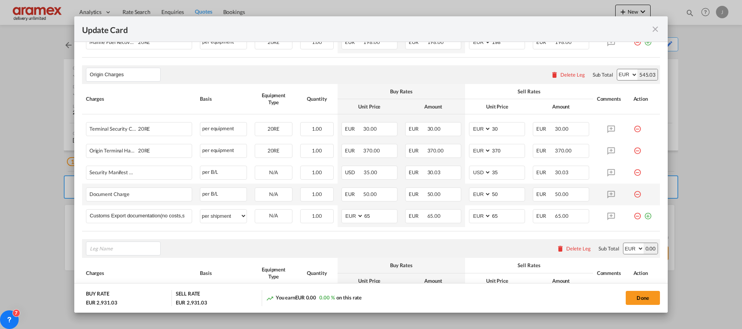
scroll to position [446, 0]
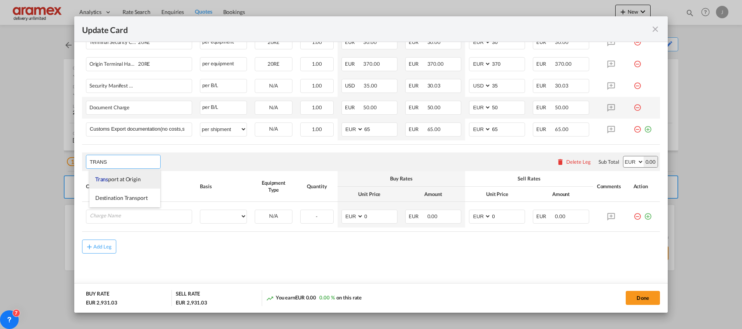
click at [131, 178] on span "Trans port at Origin" at bounding box center [118, 179] width 46 height 7
type input "Transport at Origin"
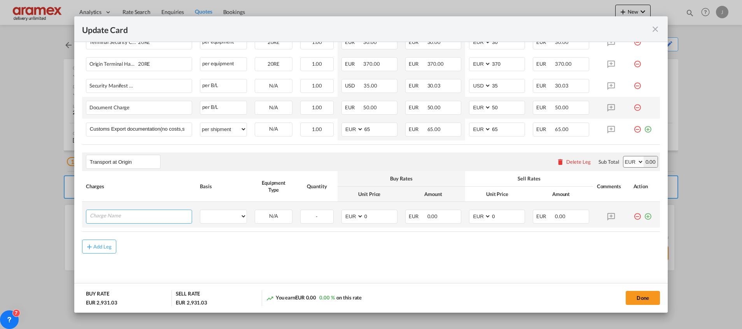
click at [125, 215] on input "Charge Name" at bounding box center [141, 216] width 102 height 12
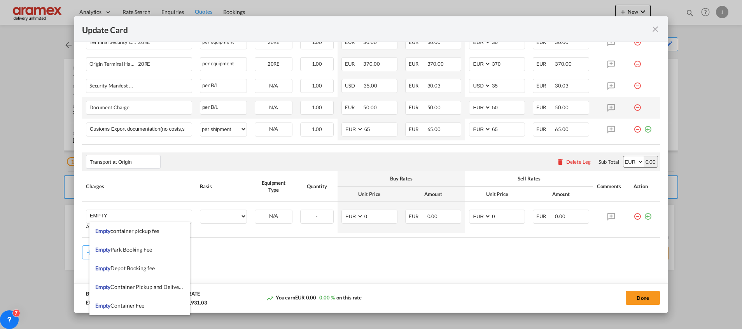
drag, startPoint x: 146, startPoint y: 288, endPoint x: 247, endPoint y: 273, distance: 101.7
click at [149, 287] on span "Empty Container Pickup and Delivery Charge" at bounding box center [148, 287] width 107 height 7
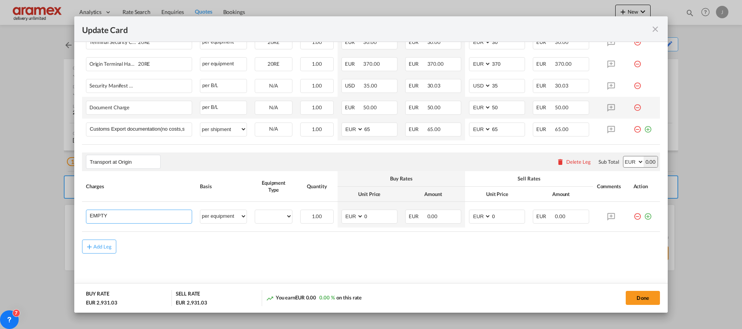
type input "Empty Container Pickup and Delivery Charge"
select select "per equipment"
drag, startPoint x: 637, startPoint y: 217, endPoint x: 623, endPoint y: 220, distance: 14.3
click at [644, 217] on md-icon "icon-plus-circle-outline green-400-fg" at bounding box center [648, 214] width 8 height 8
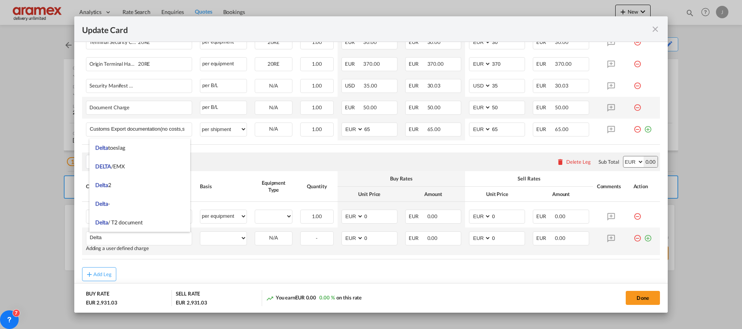
type input "Delta"
click at [644, 239] on md-icon "icon-plus-circle-outline green-400-fg" at bounding box center [648, 235] width 8 height 8
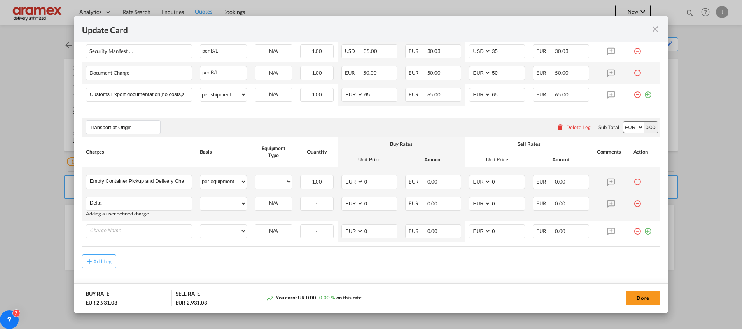
scroll to position [495, 0]
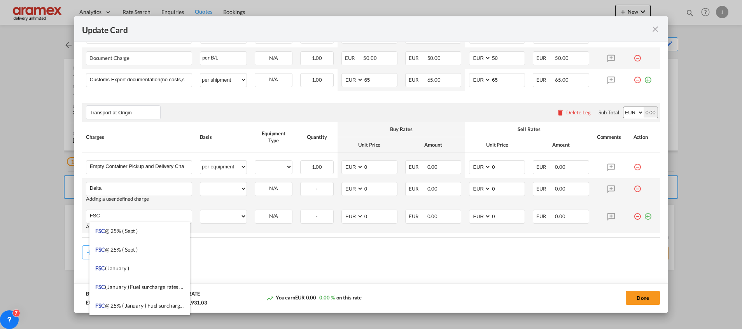
drag, startPoint x: 640, startPoint y: 217, endPoint x: 636, endPoint y: 216, distance: 4.0
click at [644, 217] on md-icon "icon-plus-circle-outline green-400-fg" at bounding box center [648, 214] width 8 height 8
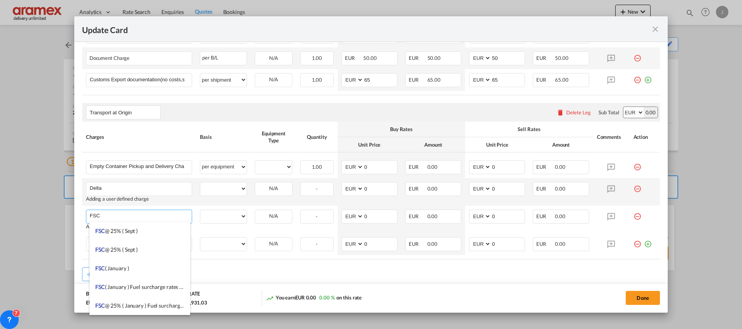
drag, startPoint x: 103, startPoint y: 217, endPoint x: 66, endPoint y: 217, distance: 37.3
click at [66, 217] on div "Update Card Port of [GEOGRAPHIC_DATA] NLRTM T/S MAPTM,EGPSD Liner/Carrier Hapag…" at bounding box center [371, 164] width 742 height 329
click at [384, 287] on md-dialog-actions "BUY RATE EUR 2,931.03 SELL RATE EUR 2,931.03 You earn EUR 0.00 0.00 % on this r…" at bounding box center [370, 298] width 593 height 30
drag, startPoint x: 108, startPoint y: 215, endPoint x: 62, endPoint y: 213, distance: 45.9
click at [62, 213] on div "Update Card Port of [GEOGRAPHIC_DATA] NLRTM T/S MAPTM,EGPSD Liner/Carrier Hapag…" at bounding box center [371, 164] width 742 height 329
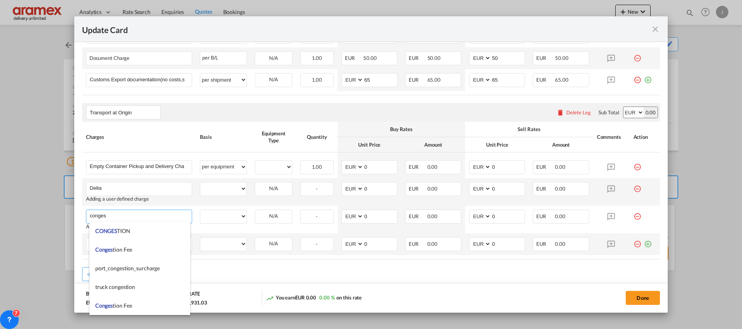
click at [126, 247] on span "Conges tion Fee" at bounding box center [113, 249] width 37 height 7
type input "Congestion Fee"
select select "per equipment"
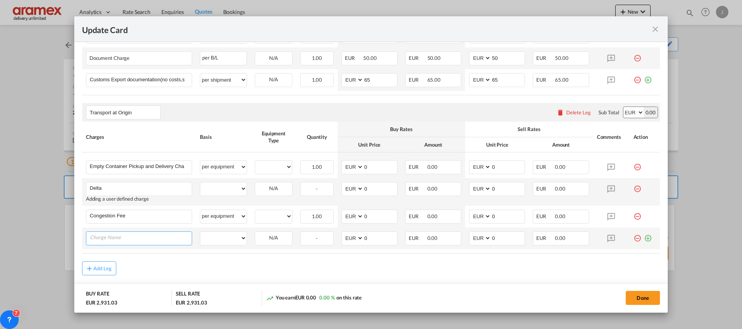
click at [120, 240] on input "Charge Name" at bounding box center [141, 238] width 102 height 12
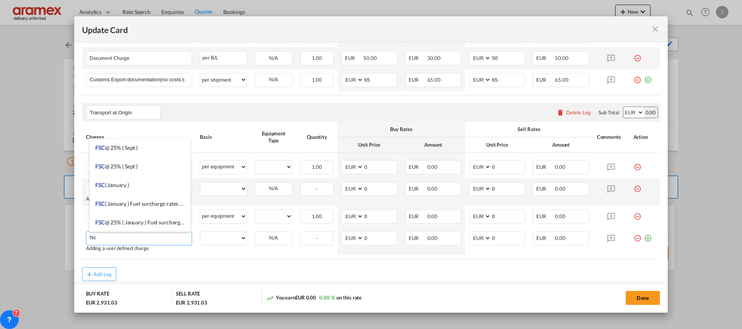
type input "fsc"
click at [251, 255] on table "Charges Basis Equipment Type Quantity Buy Rates Sell Rates Comments Action Unit…" at bounding box center [371, 190] width 578 height 137
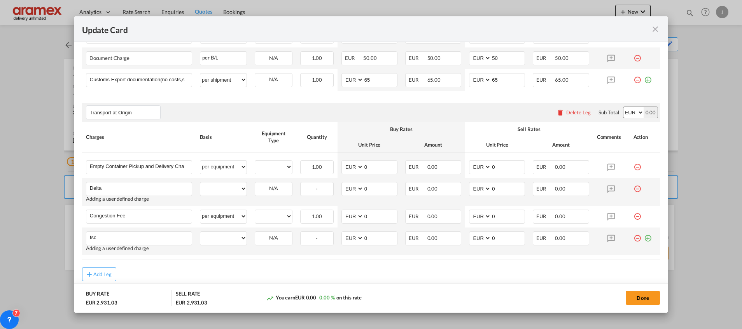
click at [644, 238] on md-icon "icon-plus-circle-outline green-400-fg" at bounding box center [648, 235] width 8 height 8
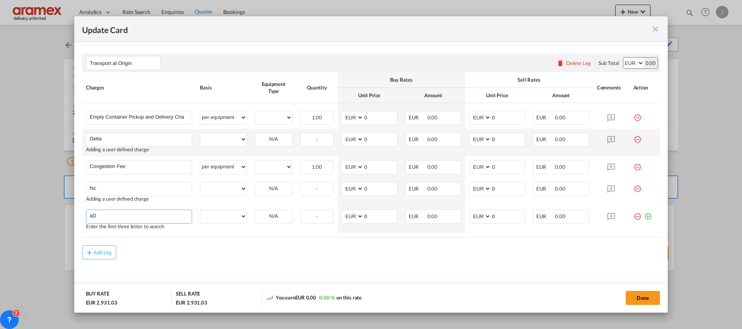
type input "a"
type input "Admin Fee"
click at [644, 217] on md-icon "icon-plus-circle-outline green-400-fg" at bounding box center [648, 214] width 8 height 8
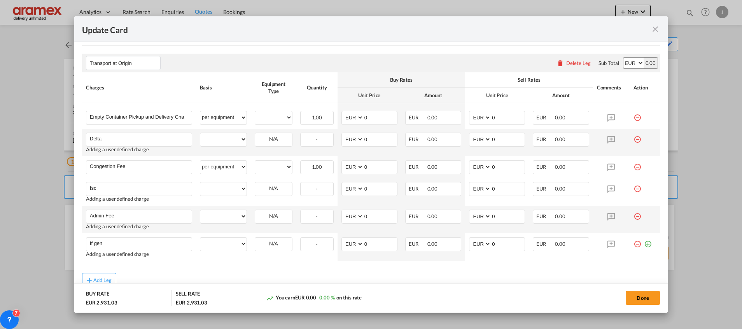
drag, startPoint x: 143, startPoint y: 245, endPoint x: 30, endPoint y: 243, distance: 113.2
click at [31, 243] on div "Update Card Port of [GEOGRAPHIC_DATA] NLRTM T/S MAPTM,EGPSD Liner/Carrier Hapag…" at bounding box center [371, 164] width 742 height 329
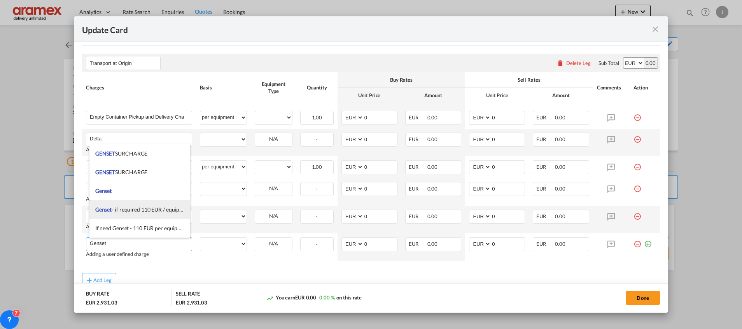
click at [126, 208] on span "Genset - if required 110 EUR / equipment" at bounding box center [143, 209] width 96 height 7
type input "Genset - if required 110 EUR / equipment"
select select "per equipment"
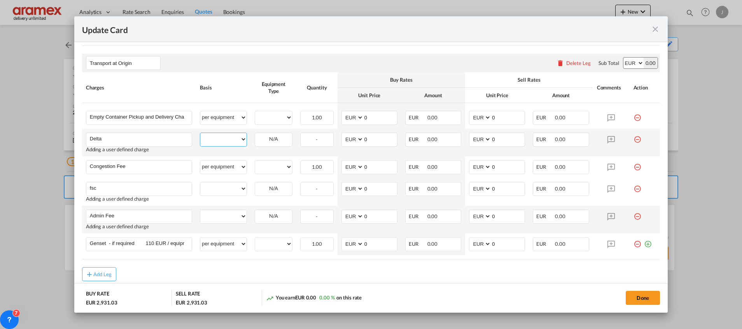
click at [224, 137] on select "per equipment per container per B/L per shipping bill per shipment % on pickup …" at bounding box center [223, 139] width 46 height 12
select select "per equipment"
click at [200, 133] on select "per equipment per container per B/L per shipping bill per shipment % on pickup …" at bounding box center [223, 139] width 46 height 12
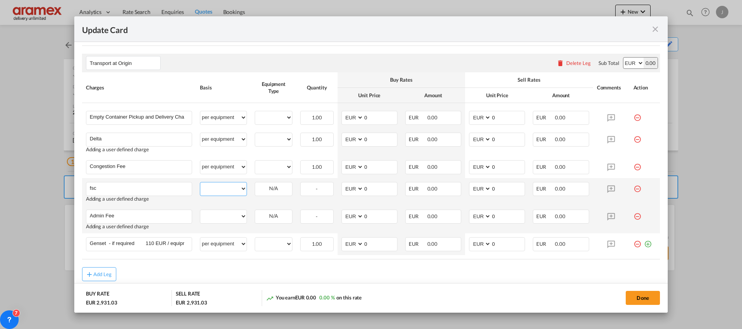
drag, startPoint x: 213, startPoint y: 187, endPoint x: 213, endPoint y: 182, distance: 4.7
click at [213, 187] on select "per equipment per container per B/L per shipping bill per shipment % on pickup …" at bounding box center [223, 188] width 46 height 12
select select "per equipment"
click at [200, 182] on select "per equipment per container per B/L per shipping bill per shipment % on pickup …" at bounding box center [223, 188] width 46 height 12
click at [222, 210] on select "per equipment per container per B/L per shipping bill per shipment % on pickup …" at bounding box center [223, 216] width 46 height 12
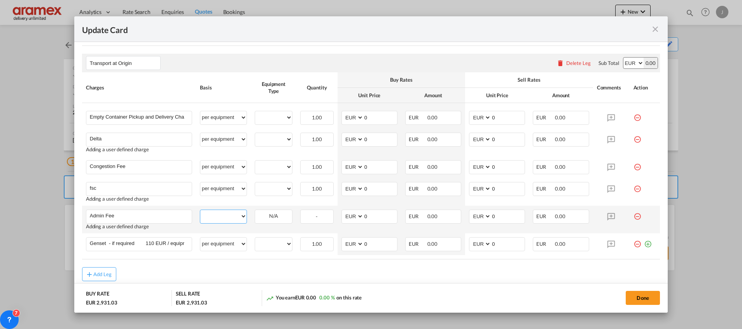
select select "per equipment"
click at [200, 210] on select "per equipment per container per B/L per shipping bill per shipment % on pickup …" at bounding box center [223, 216] width 46 height 12
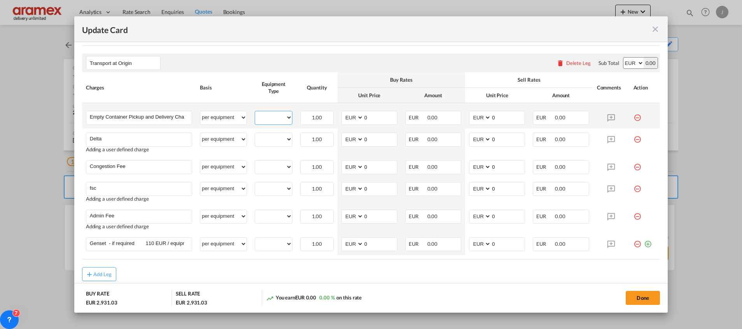
drag, startPoint x: 271, startPoint y: 116, endPoint x: 273, endPoint y: 121, distance: 5.7
click at [271, 116] on select "20RE" at bounding box center [273, 117] width 37 height 11
select select "20RE"
click at [255, 112] on select "20RE" at bounding box center [273, 117] width 37 height 11
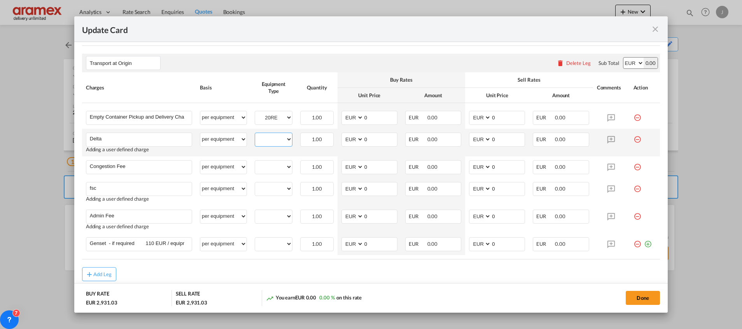
click at [270, 137] on select "20RE" at bounding box center [273, 139] width 37 height 11
select select "20RE"
click at [255, 134] on select "20RE" at bounding box center [273, 139] width 37 height 11
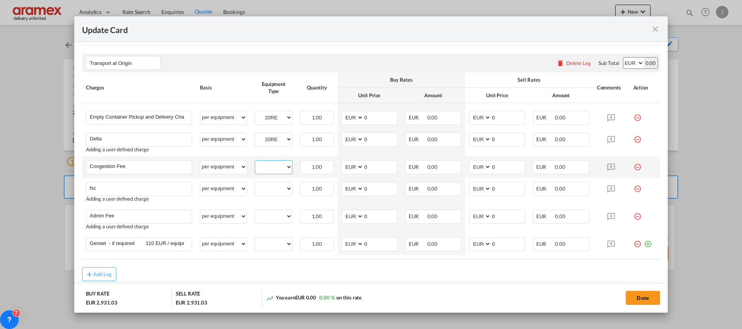
click at [271, 163] on select "20RE" at bounding box center [273, 167] width 37 height 11
select select "20RE"
click at [255, 162] on select "20RE" at bounding box center [273, 167] width 37 height 11
click at [271, 188] on select "20RE" at bounding box center [273, 189] width 37 height 11
select select "20RE"
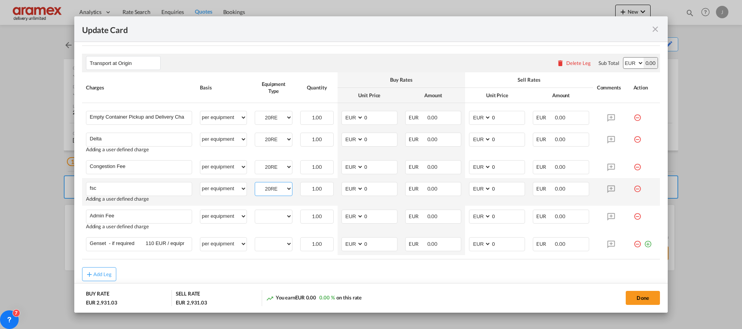
click at [255, 184] on select "20RE" at bounding box center [273, 189] width 37 height 11
click at [272, 210] on md-input-container "20RE" at bounding box center [273, 216] width 37 height 12
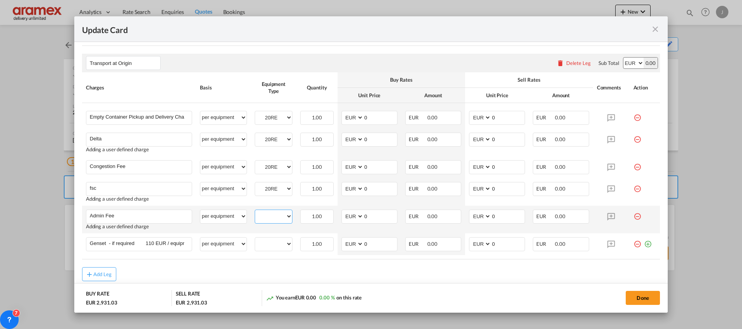
click at [272, 221] on select "20RE" at bounding box center [273, 216] width 37 height 11
select select "20RE"
click at [255, 211] on select "20RE" at bounding box center [273, 216] width 37 height 11
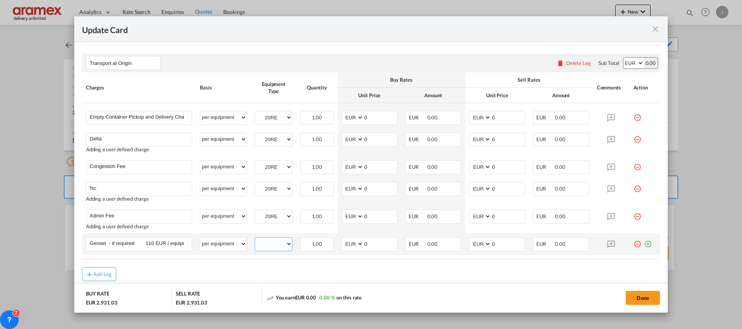
click at [269, 243] on select "20RE" at bounding box center [273, 244] width 37 height 11
select select "20RE"
click at [255, 239] on select "20RE" at bounding box center [273, 244] width 37 height 11
click at [309, 272] on div "Add Leg" at bounding box center [371, 274] width 578 height 14
drag, startPoint x: 368, startPoint y: 118, endPoint x: 349, endPoint y: 116, distance: 19.6
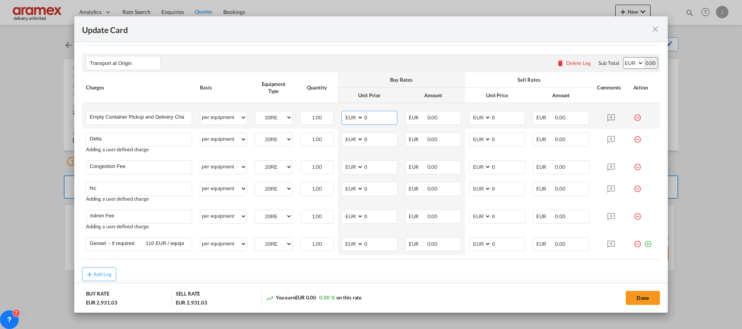
click at [349, 116] on md-input-container "AED AFN ALL AMD ANG AOA ARS AUD AWG AZN BAM BBD BDT BGN BHD BIF BMD BND BOB BRL…" at bounding box center [369, 118] width 56 height 14
paste input "€ 308.29"
click at [368, 116] on input "€ 308.29" at bounding box center [380, 117] width 33 height 12
click at [368, 116] on input "308.29" at bounding box center [380, 117] width 33 height 12
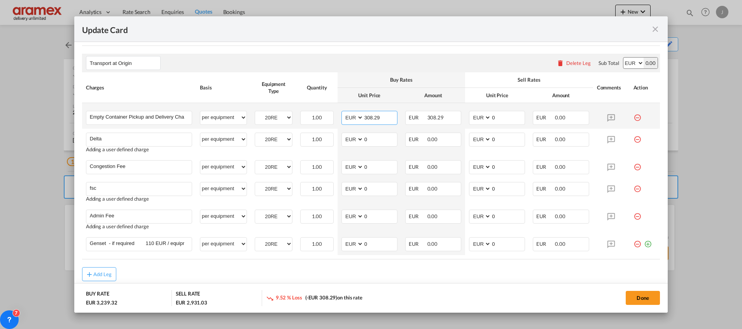
click at [368, 116] on input "308.29" at bounding box center [380, 117] width 33 height 12
type input "308.29"
drag, startPoint x: 475, startPoint y: 119, endPoint x: 448, endPoint y: 119, distance: 27.6
click at [448, 119] on tr "Empty Container Pickup and Delivery Charge Please Enter User Defined Charges Ca…" at bounding box center [371, 116] width 578 height 26
paste input "308.29"
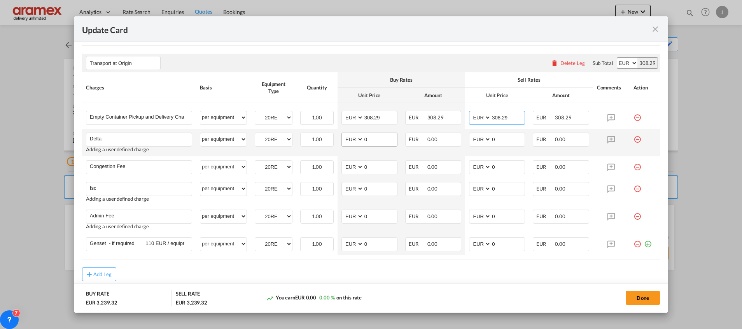
type input "308.29"
drag, startPoint x: 364, startPoint y: 139, endPoint x: 336, endPoint y: 141, distance: 28.1
click at [338, 141] on td "AED AFN ALL AMD ANG AOA ARS AUD AWG AZN BAM BBD BDT BGN BHD BIF BMD BND [PERSON…" at bounding box center [370, 143] width 64 height 28
click at [375, 137] on input "0" at bounding box center [380, 139] width 33 height 12
drag, startPoint x: 376, startPoint y: 140, endPoint x: 344, endPoint y: 141, distance: 31.9
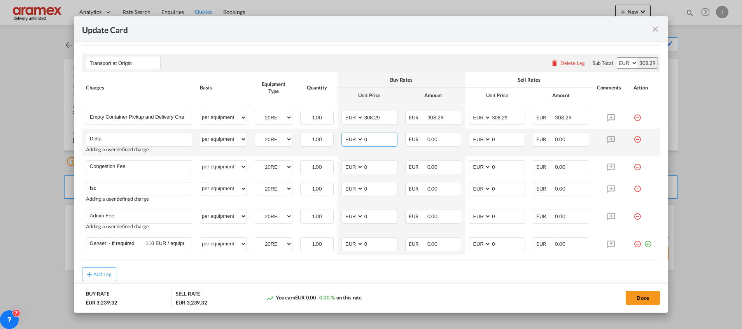
click at [344, 141] on md-input-container "AED AFN ALL AMD ANG AOA ARS AUD AWG AZN BAM BBD BDT BGN BHD BIF BMD BND BOB BRL…" at bounding box center [369, 140] width 56 height 14
type input "60"
click at [500, 137] on input "0" at bounding box center [507, 139] width 33 height 12
drag, startPoint x: 500, startPoint y: 137, endPoint x: 465, endPoint y: 138, distance: 35.0
click at [469, 138] on md-input-container "AED AFN ALL AMD ANG AOA ARS AUD AWG AZN BAM BBD BDT BGN BHD BIF BMD BND BOB BRL…" at bounding box center [497, 140] width 56 height 14
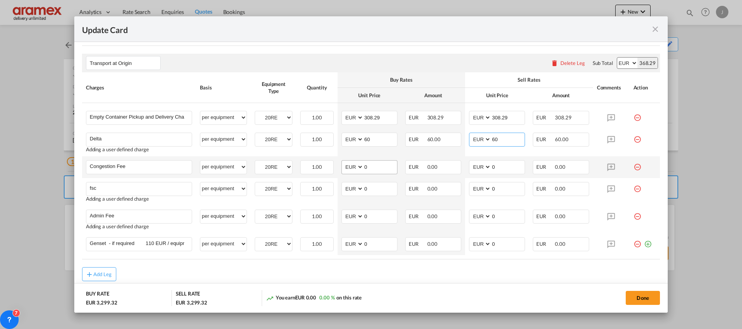
type input "60"
drag, startPoint x: 366, startPoint y: 165, endPoint x: 348, endPoint y: 167, distance: 18.0
click at [348, 166] on md-input-container "AED AFN ALL AMD ANG AOA ARS AUD AWG AZN BAM BBD BDT BGN BHD BIF BMD BND BOB BRL…" at bounding box center [369, 167] width 56 height 14
type input "17"
drag, startPoint x: 502, startPoint y: 160, endPoint x: 449, endPoint y: 167, distance: 53.7
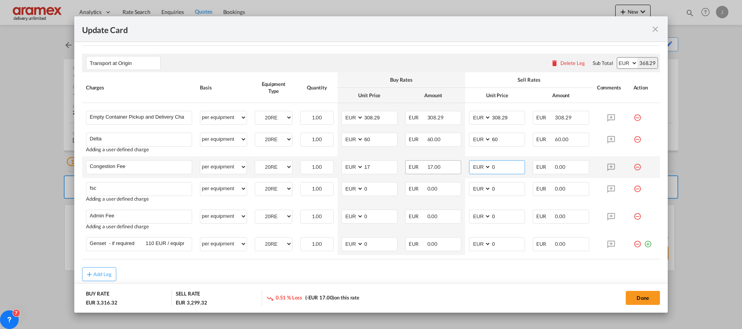
click at [449, 167] on tr "Congestion Fee Please Enter User Defined Charges Cannot Be Published per equipm…" at bounding box center [371, 167] width 578 height 22
type input "17"
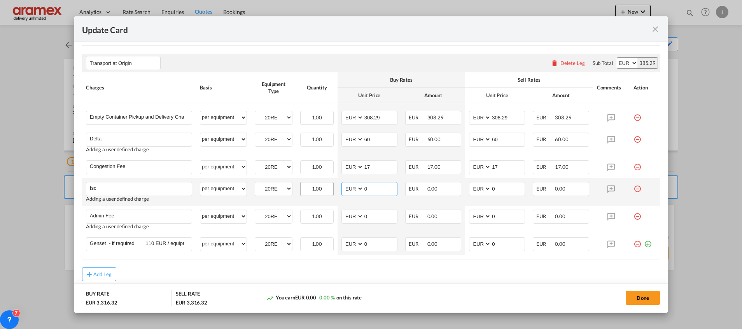
drag, startPoint x: 370, startPoint y: 185, endPoint x: 323, endPoint y: 186, distance: 47.1
click at [323, 186] on tr "fsc Please Enter User Defined Charges Cannot Be Published Adding a user defined…" at bounding box center [371, 192] width 578 height 28
paste input "€ 38.53"
click at [368, 191] on input "€ 38.53" at bounding box center [380, 188] width 33 height 12
click at [368, 191] on input "38.53" at bounding box center [380, 188] width 33 height 12
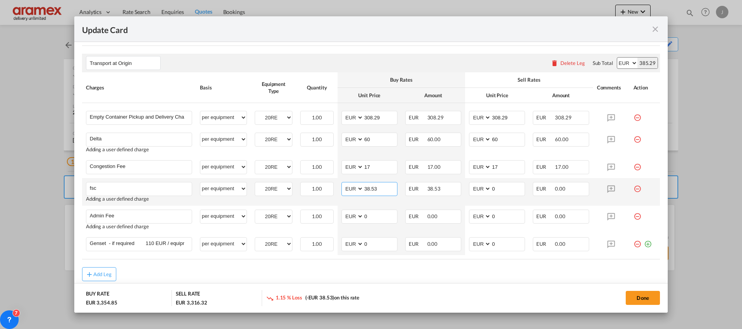
click at [368, 191] on input "38.53" at bounding box center [380, 188] width 33 height 12
type input "38.53"
click at [500, 185] on input "0" at bounding box center [507, 188] width 33 height 12
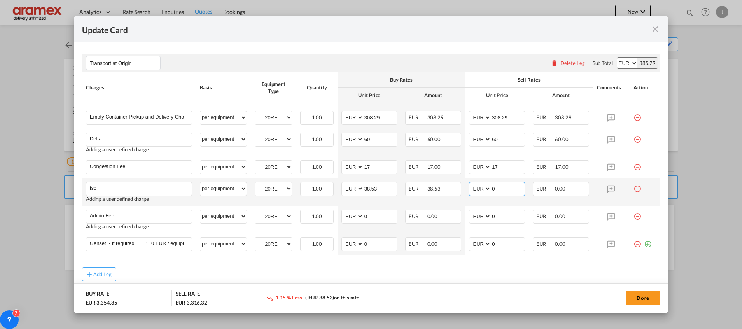
click at [500, 185] on input "0" at bounding box center [507, 188] width 33 height 12
paste input "38.53"
type input "38.53"
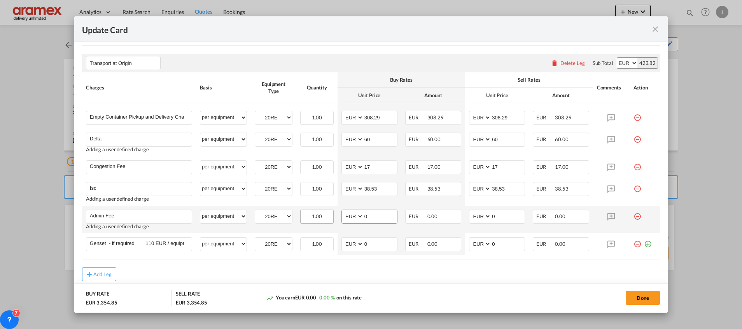
drag, startPoint x: 365, startPoint y: 214, endPoint x: 326, endPoint y: 220, distance: 39.7
click at [326, 220] on tr "Admin Fee Please Enter User Defined Charges Cannot Be Published Adding a user d…" at bounding box center [371, 220] width 578 height 28
drag, startPoint x: 376, startPoint y: 215, endPoint x: 334, endPoint y: 216, distance: 42.4
click at [338, 216] on td "AED AFN ALL AMD ANG AOA ARS AUD AWG AZN BAM BBD BDT BGN BHD BIF BMD BND [PERSON…" at bounding box center [370, 220] width 64 height 28
click at [369, 217] on input "25" at bounding box center [380, 216] width 33 height 12
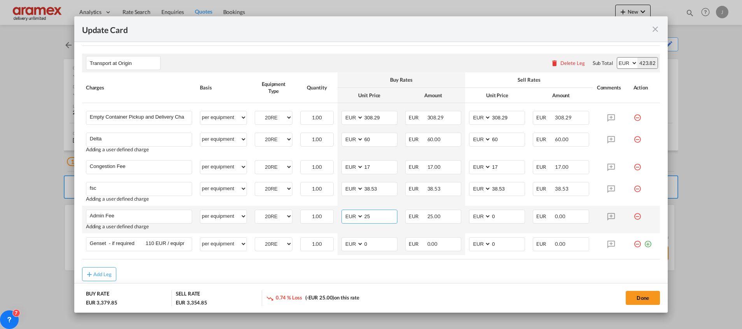
click at [369, 217] on input "25" at bounding box center [380, 216] width 33 height 12
type input "25"
click at [495, 217] on input "0" at bounding box center [507, 216] width 33 height 12
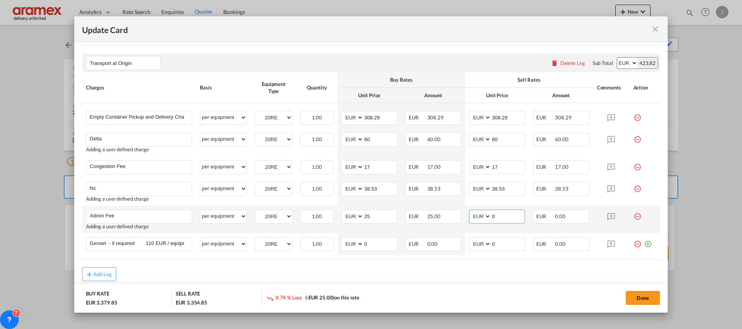
click at [495, 217] on input "0" at bounding box center [507, 216] width 33 height 12
paste input "25"
type input "25"
click at [444, 289] on md-dialog-actions "BUY RATE EUR 3,379.85 SELL RATE EUR 3,379.85 You earn EUR 0.00 0.00 % on this r…" at bounding box center [370, 298] width 593 height 30
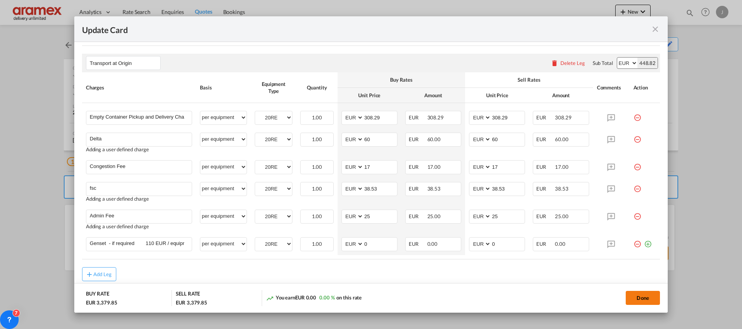
click at [647, 297] on button "Done" at bounding box center [643, 298] width 34 height 14
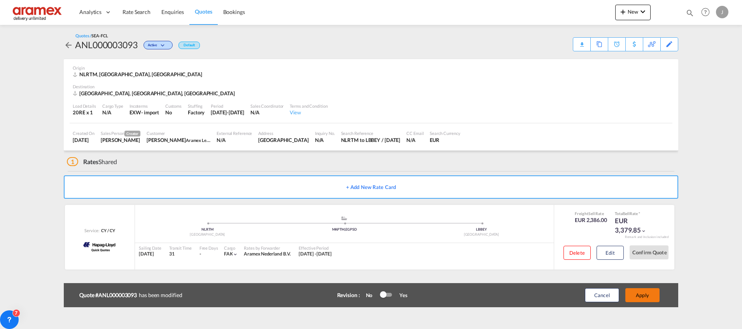
click at [644, 293] on button "Apply" at bounding box center [642, 295] width 34 height 14
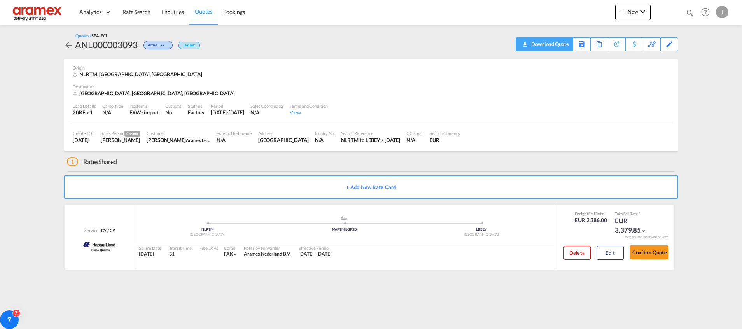
click at [556, 42] on div "Download Quote" at bounding box center [549, 44] width 40 height 12
